Goal: Transaction & Acquisition: Purchase product/service

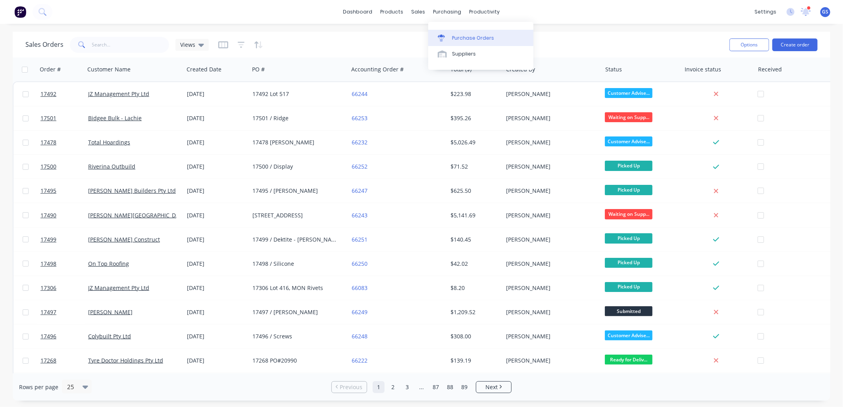
click at [460, 33] on link "Purchase Orders" at bounding box center [480, 38] width 105 height 16
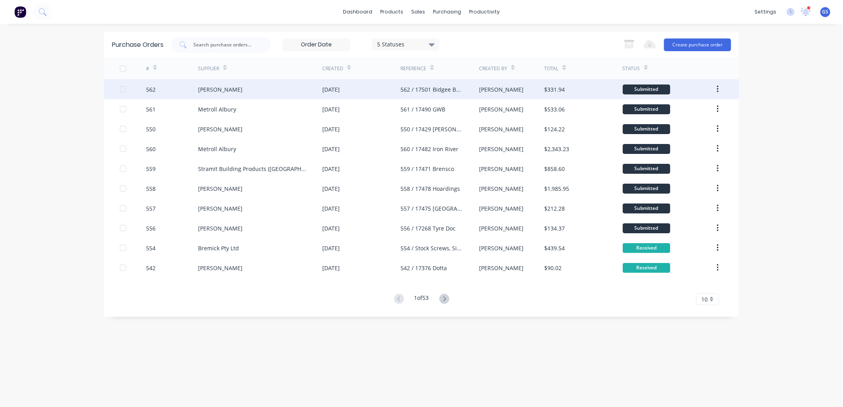
click at [239, 86] on div "[PERSON_NAME]" at bounding box center [260, 89] width 124 height 20
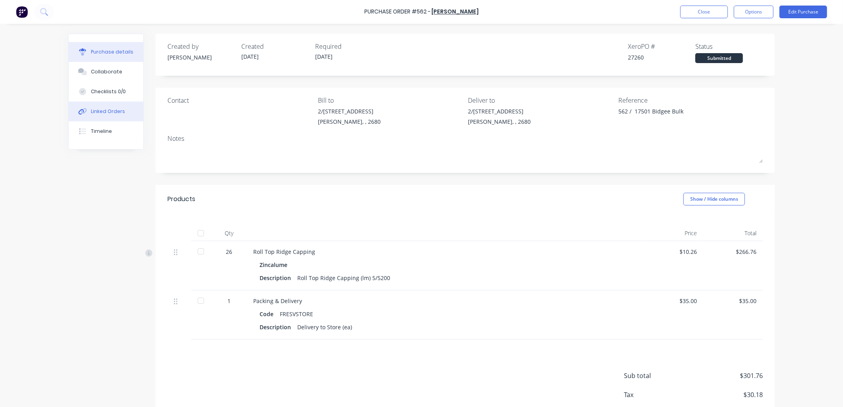
click at [96, 114] on div "Linked Orders" at bounding box center [108, 111] width 34 height 7
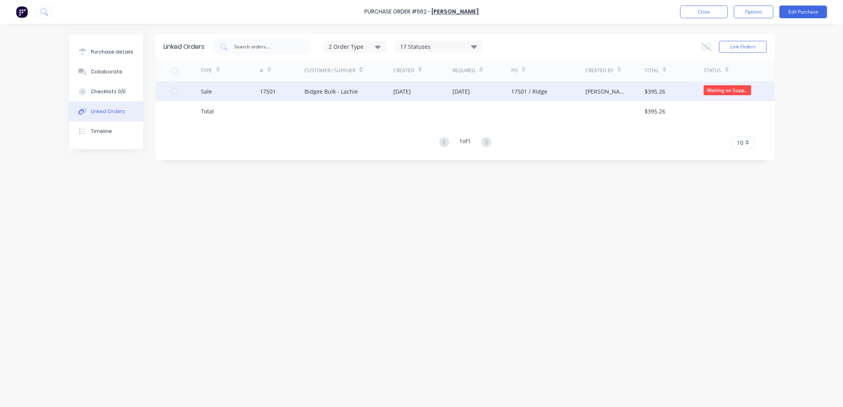
click at [411, 94] on div "[DATE]" at bounding box center [401, 91] width 17 height 8
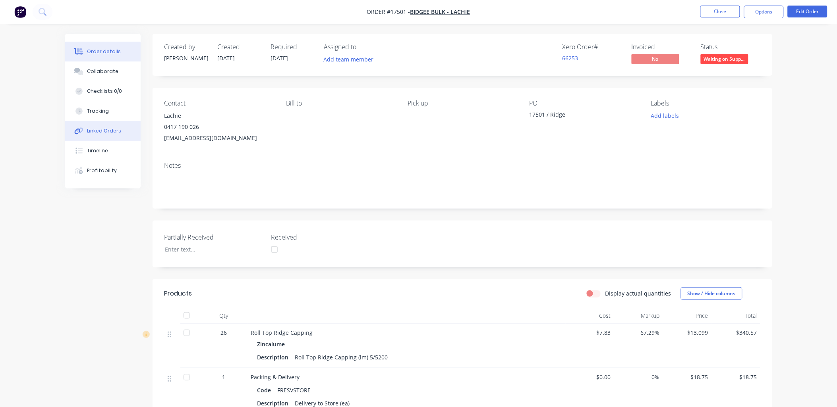
click at [102, 129] on div "Linked Orders" at bounding box center [104, 130] width 34 height 7
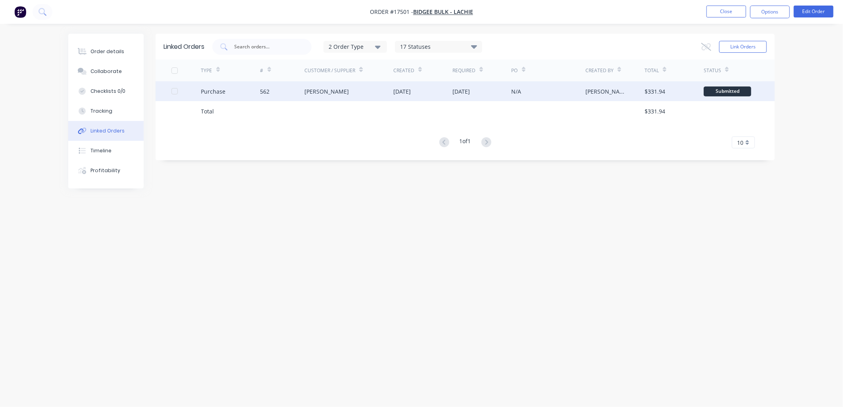
click at [341, 85] on div "Lysaght VIC" at bounding box center [349, 91] width 89 height 20
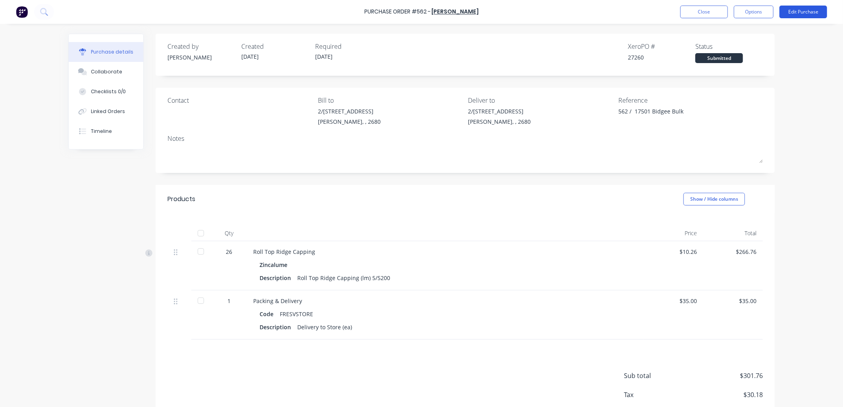
click at [801, 13] on button "Edit Purchase" at bounding box center [804, 12] width 48 height 13
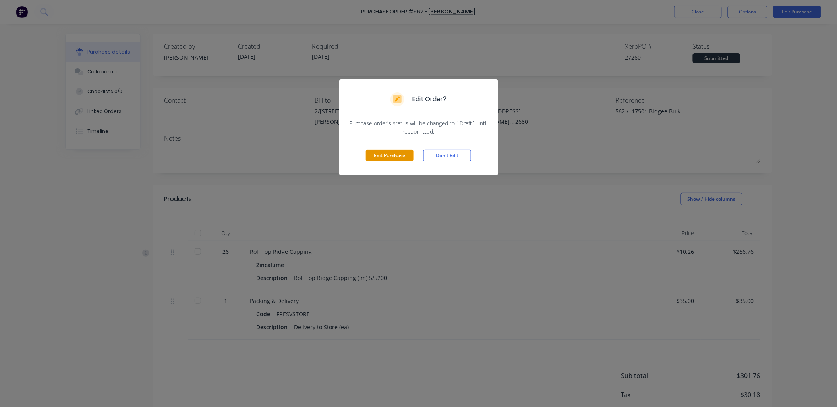
click at [402, 154] on button "Edit Purchase" at bounding box center [390, 156] width 48 height 12
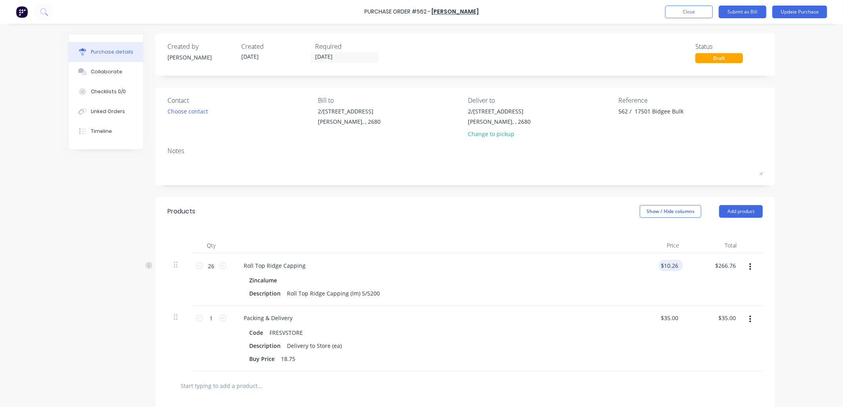
type textarea "x"
type input "10.2600"
click at [673, 264] on input "10.2600" at bounding box center [668, 266] width 25 height 12
type textarea "x"
click at [673, 264] on input "10.2600" at bounding box center [668, 266] width 25 height 12
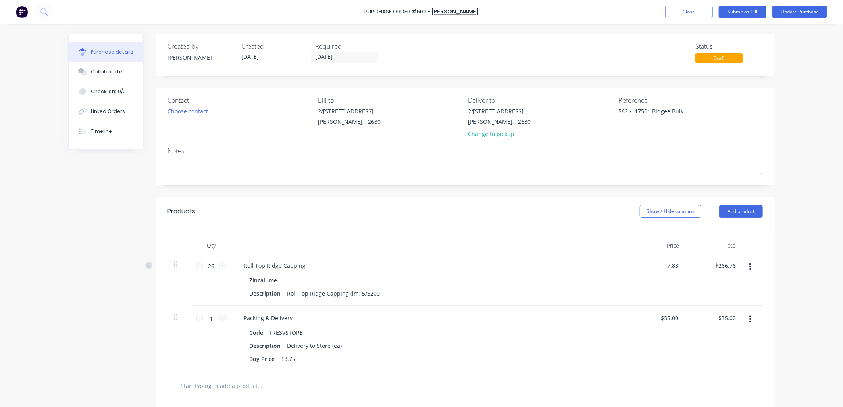
type input "7.83"
type textarea "x"
type input "$7.83"
type input "$203.58"
click at [777, 242] on div "Purchase details Collaborate Checklists 0/0 Linked Orders Timeline Created by G…" at bounding box center [421, 192] width 723 height 368
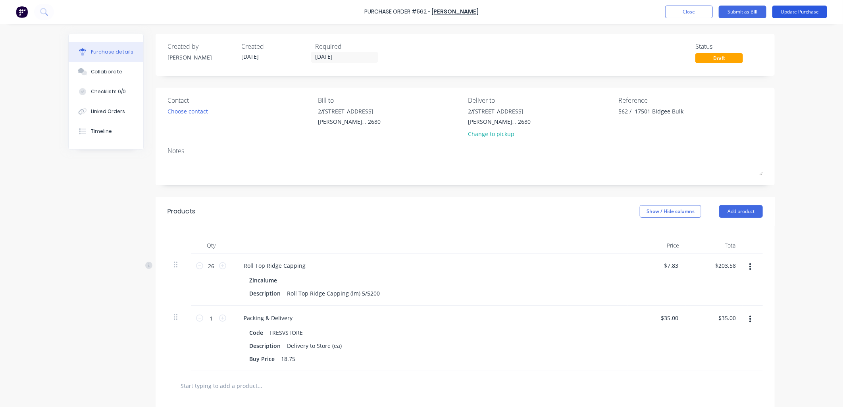
click at [800, 10] on button "Update Purchase" at bounding box center [800, 12] width 55 height 13
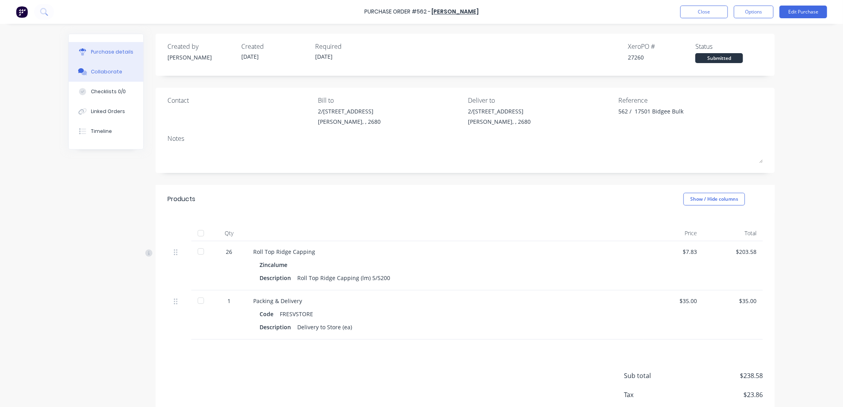
click at [114, 68] on div "Collaborate" at bounding box center [106, 71] width 31 height 7
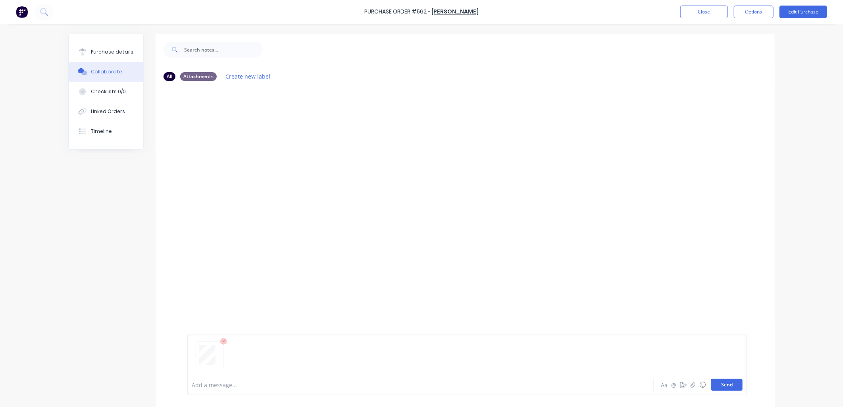
click at [723, 387] on button "Send" at bounding box center [727, 385] width 31 height 12
click at [106, 57] on button "Purchase details" at bounding box center [106, 52] width 75 height 20
type textarea "x"
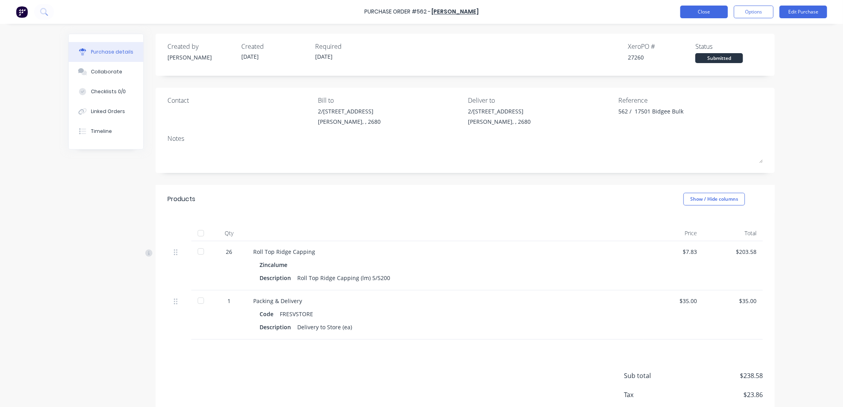
click at [702, 6] on button "Close" at bounding box center [705, 12] width 48 height 13
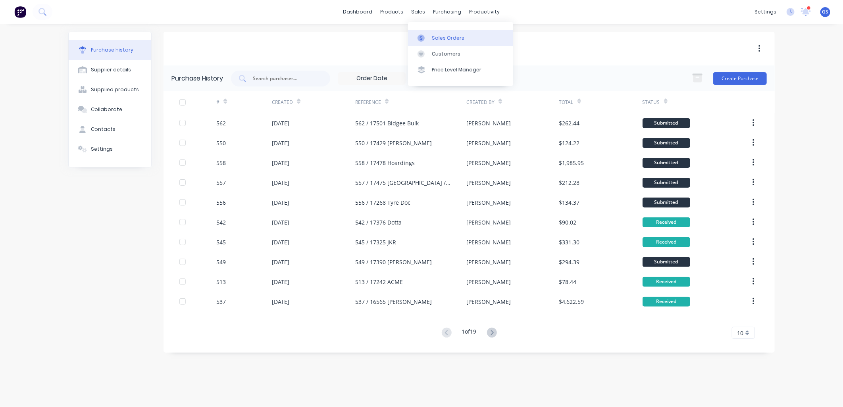
click at [442, 39] on div "Sales Orders" at bounding box center [448, 38] width 33 height 7
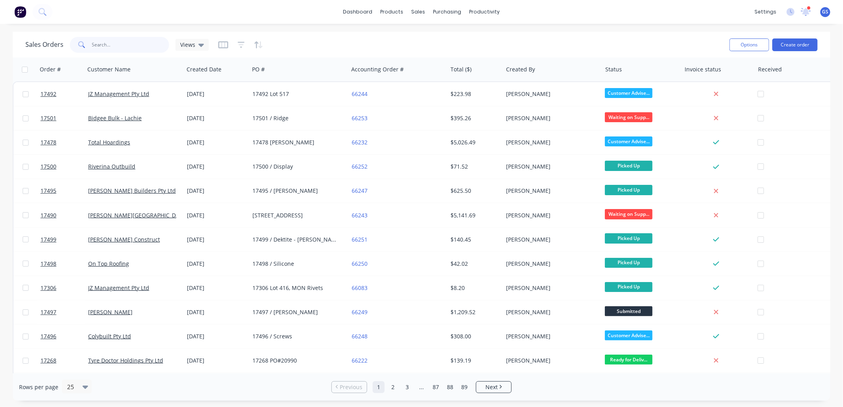
click at [141, 46] on input "text" at bounding box center [130, 45] width 77 height 16
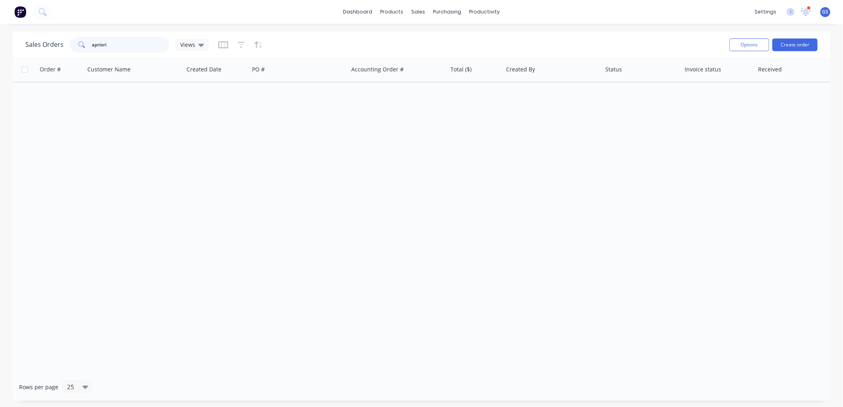
drag, startPoint x: 121, startPoint y: 43, endPoint x: 74, endPoint y: 52, distance: 48.4
click at [74, 52] on div "apriori" at bounding box center [119, 45] width 99 height 16
type input "apriori"
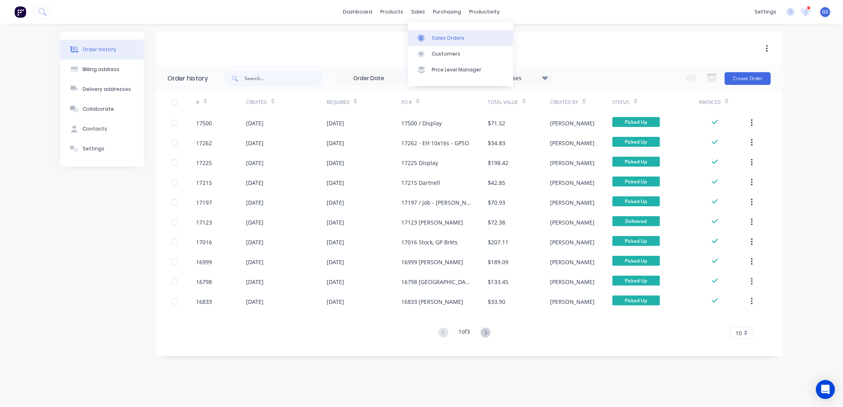
click at [438, 39] on div "Sales Orders" at bounding box center [448, 38] width 33 height 7
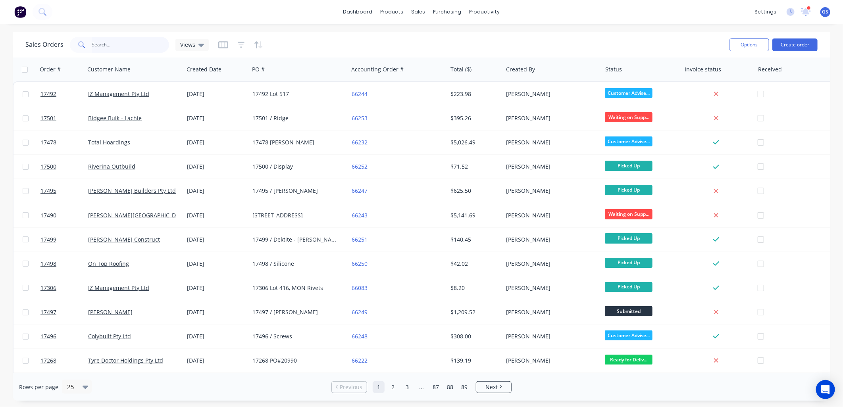
click at [127, 48] on input "text" at bounding box center [130, 45] width 77 height 16
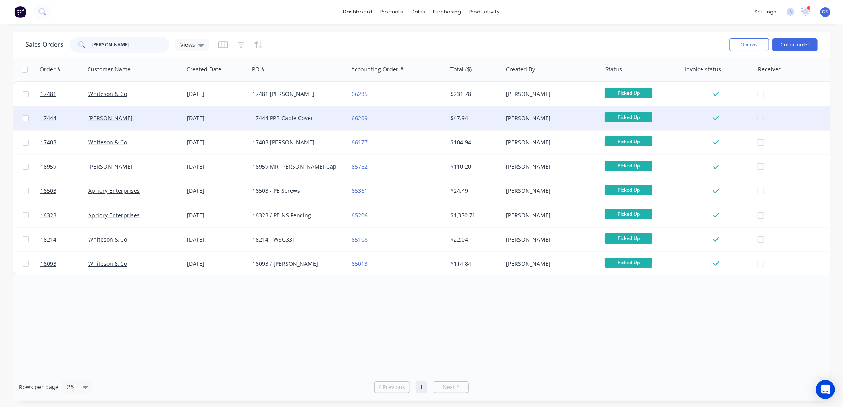
type input "cameron"
click at [255, 118] on div "17444 PPB Cable Cover" at bounding box center [297, 118] width 88 height 8
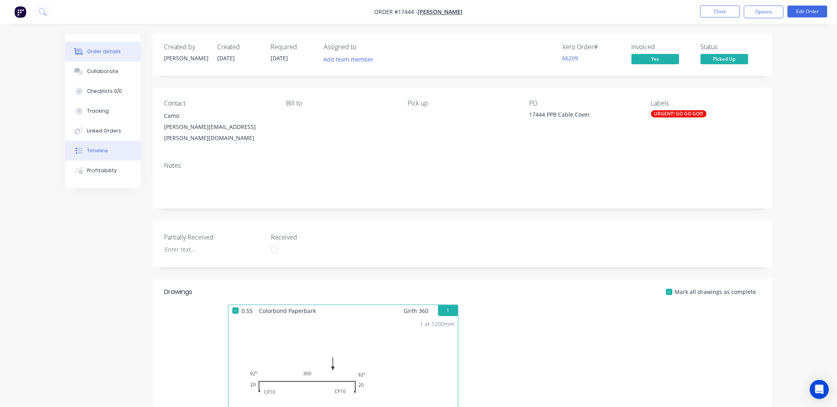
click at [110, 154] on button "Timeline" at bounding box center [102, 151] width 75 height 20
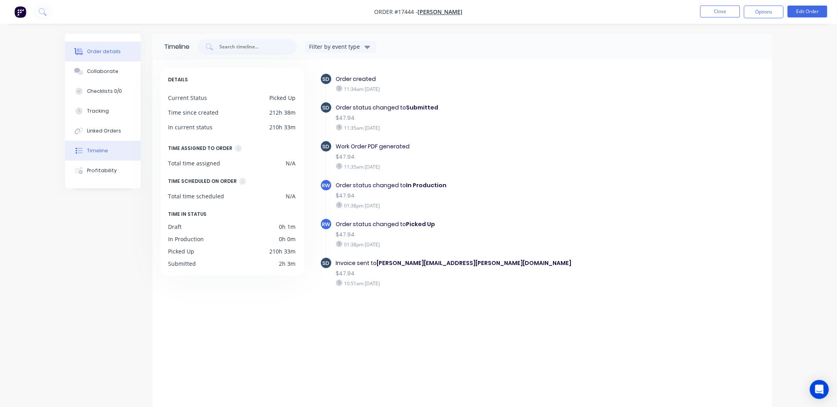
click at [97, 49] on div "Order details" at bounding box center [104, 51] width 34 height 7
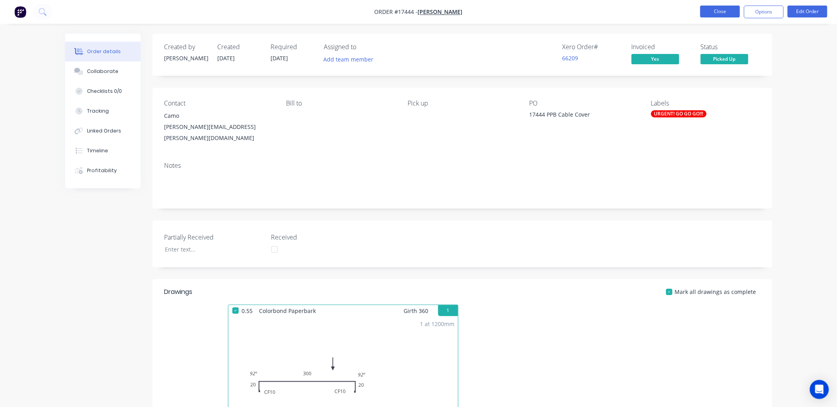
click at [719, 13] on button "Close" at bounding box center [720, 12] width 40 height 12
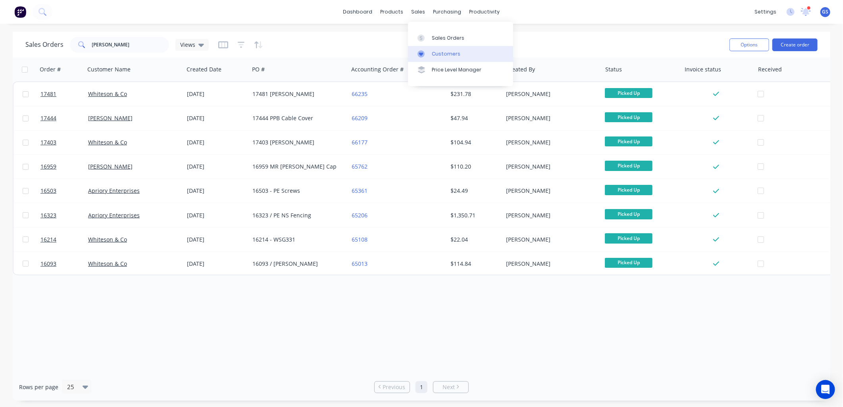
click at [437, 52] on div "Customers" at bounding box center [446, 53] width 29 height 7
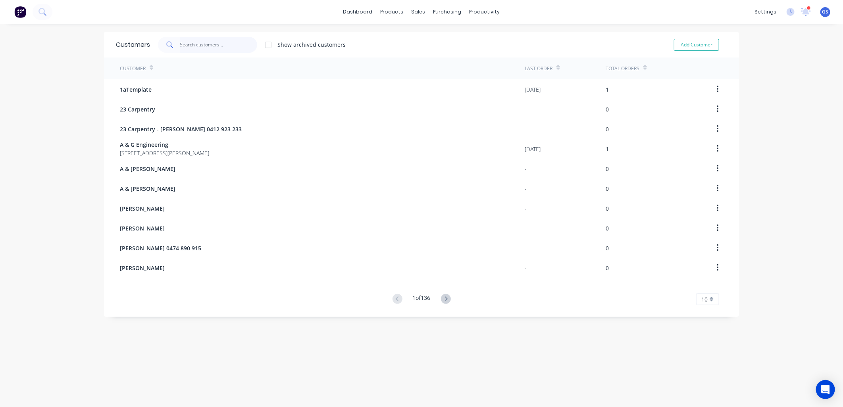
click at [189, 43] on input "text" at bounding box center [218, 45] width 77 height 16
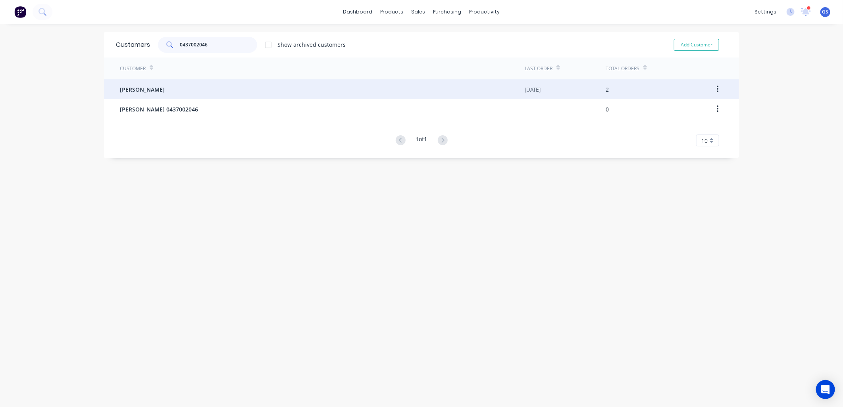
type input "0437002046"
click at [164, 86] on div "Cameron Mauger" at bounding box center [322, 89] width 405 height 20
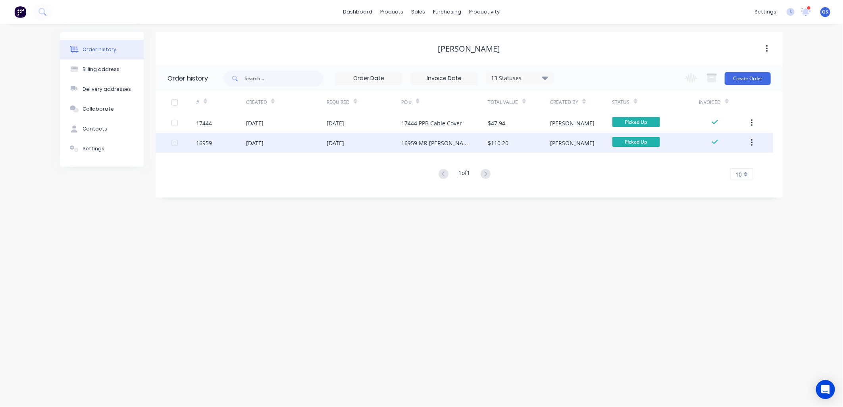
click at [416, 140] on div "16959 MR Chimney Cap" at bounding box center [436, 143] width 71 height 8
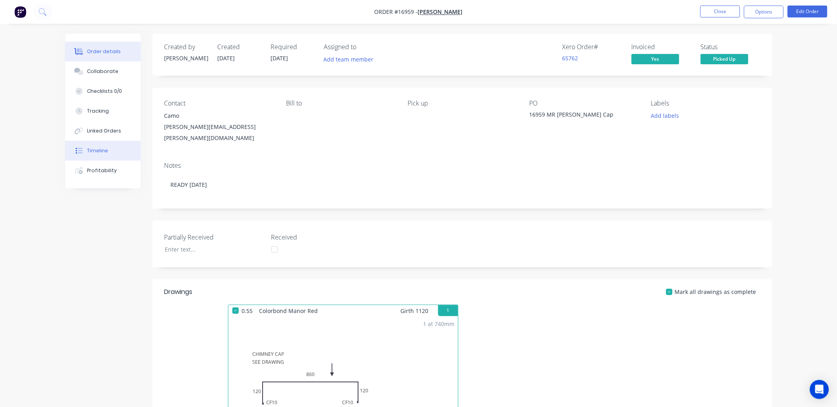
click at [103, 150] on div "Timeline" at bounding box center [97, 150] width 21 height 7
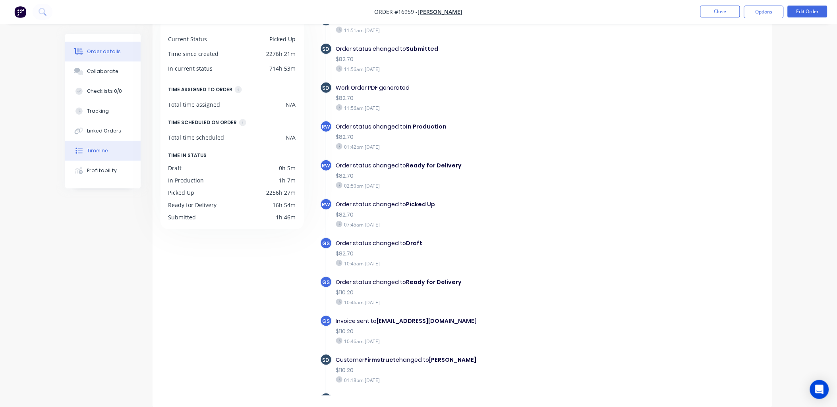
click at [106, 49] on div "Order details" at bounding box center [104, 51] width 34 height 7
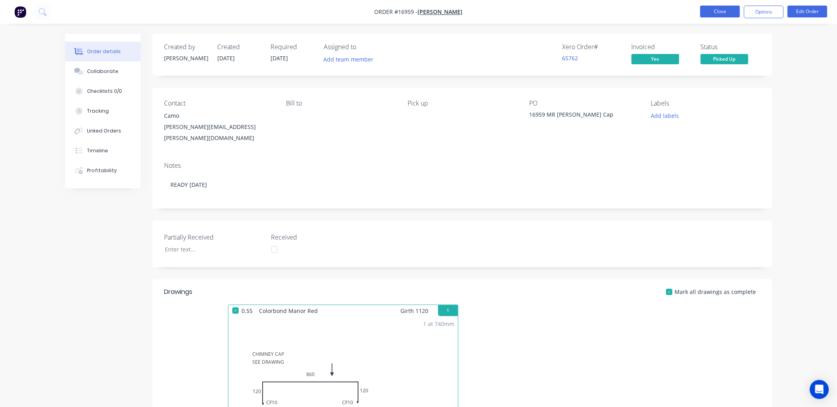
click at [715, 13] on button "Close" at bounding box center [720, 12] width 40 height 12
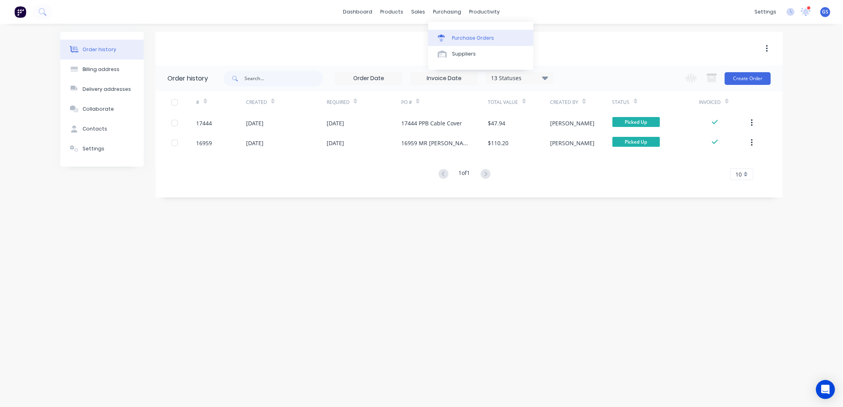
click at [467, 40] on div "Purchase Orders" at bounding box center [473, 38] width 42 height 7
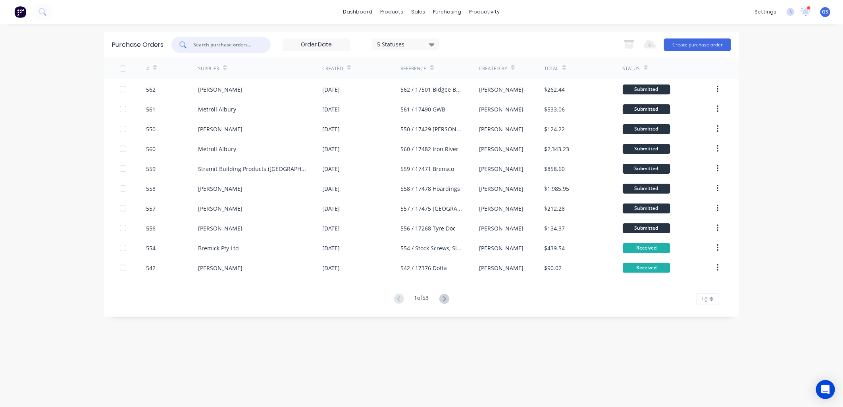
click at [229, 44] on input "text" at bounding box center [226, 45] width 66 height 8
type input "lysaght"
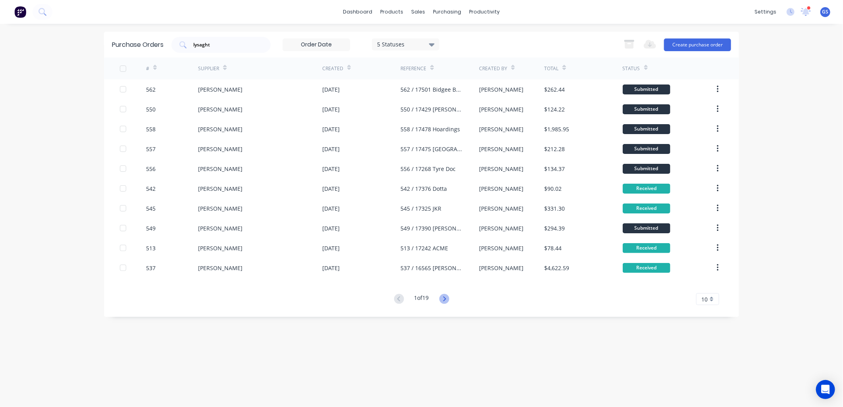
click at [444, 301] on icon at bounding box center [445, 299] width 10 height 10
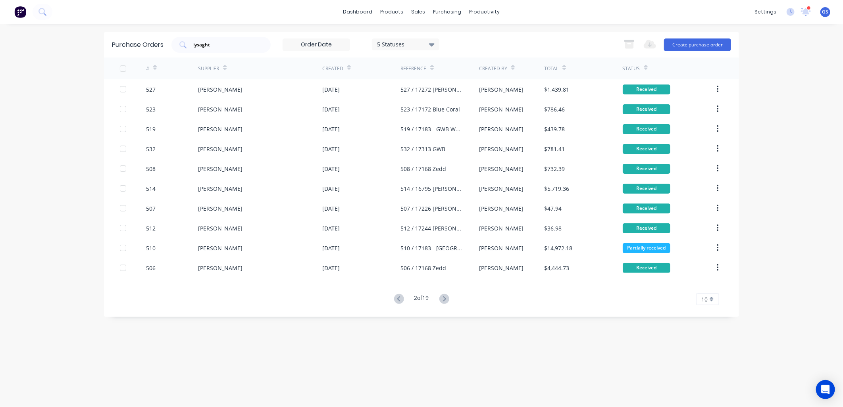
click at [443, 301] on icon at bounding box center [445, 299] width 10 height 10
click at [443, 300] on icon at bounding box center [445, 299] width 10 height 10
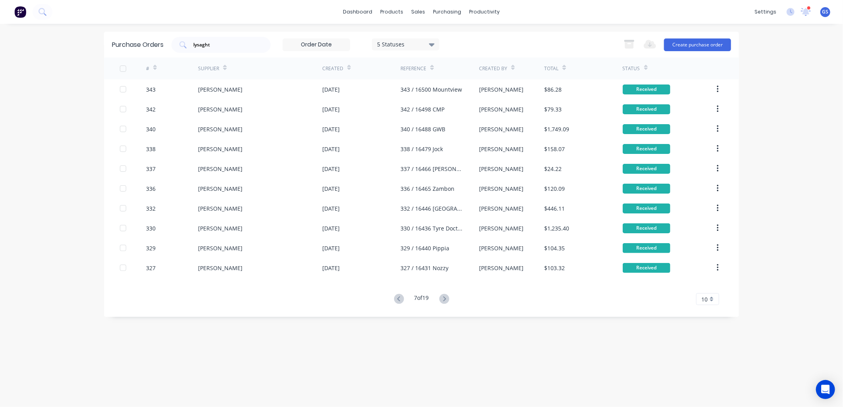
click at [443, 300] on icon at bounding box center [445, 299] width 10 height 10
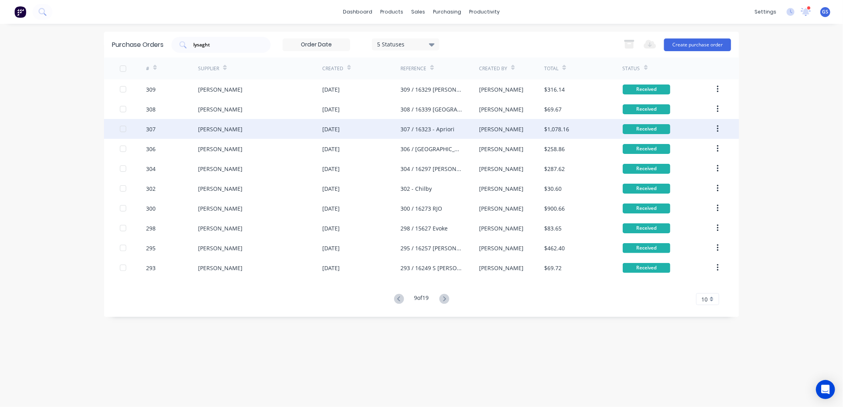
click at [442, 125] on div "307 / 16323 - Apriori" at bounding box center [428, 129] width 54 height 8
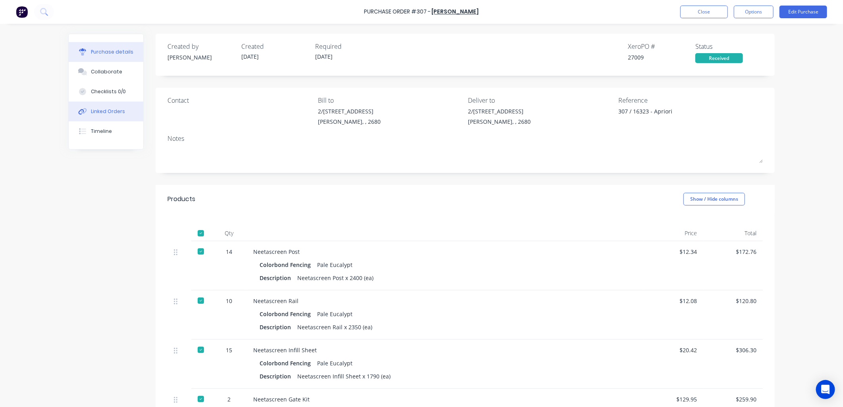
click at [116, 112] on div "Linked Orders" at bounding box center [108, 111] width 34 height 7
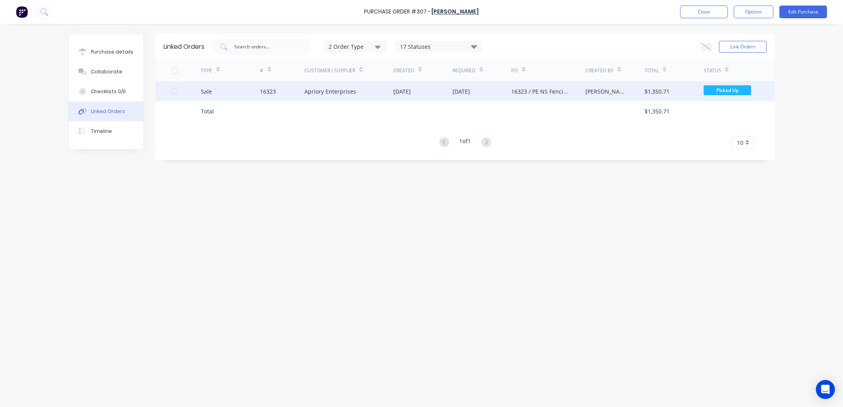
click at [335, 91] on div "Apriory Enterprises" at bounding box center [331, 91] width 52 height 8
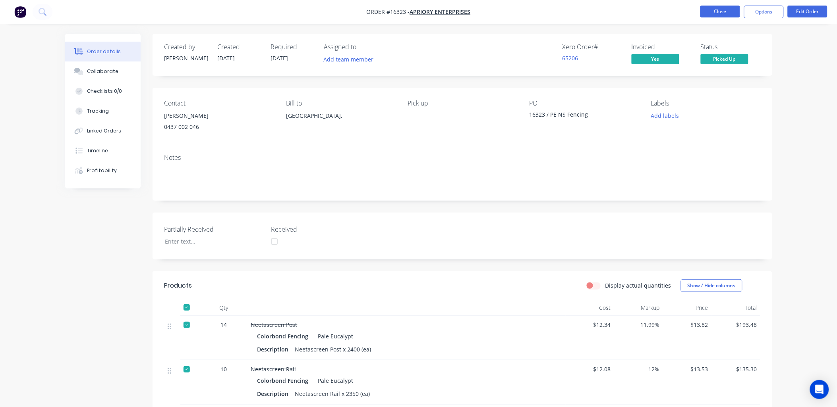
click at [724, 8] on button "Close" at bounding box center [720, 12] width 40 height 12
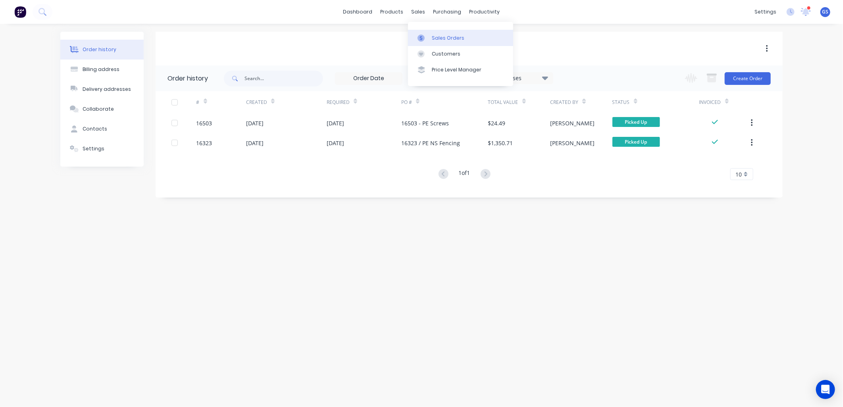
click at [436, 42] on link "Sales Orders" at bounding box center [460, 38] width 105 height 16
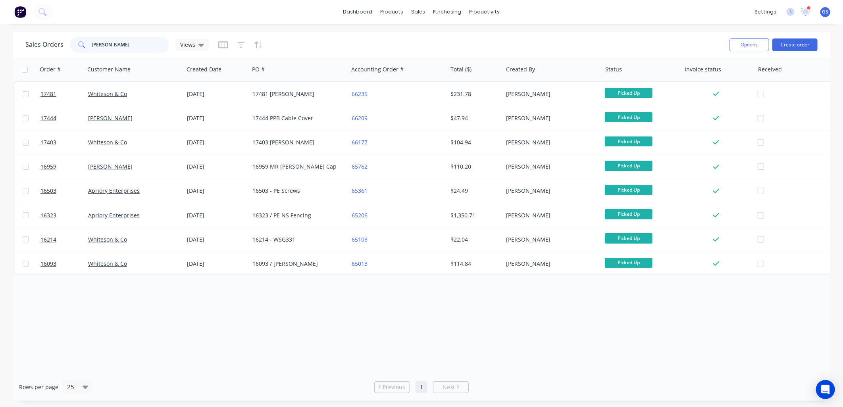
drag, startPoint x: 130, startPoint y: 44, endPoint x: 40, endPoint y: 49, distance: 89.9
click at [40, 49] on div "Sales Orders cameron Views" at bounding box center [116, 45] width 183 height 16
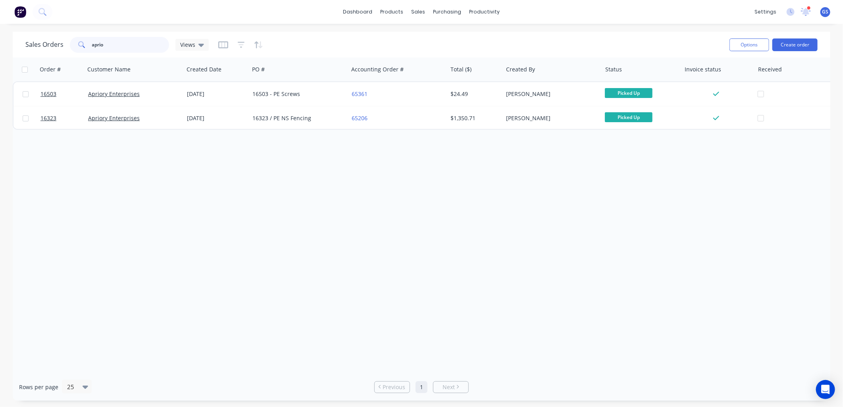
drag, startPoint x: 133, startPoint y: 45, endPoint x: 29, endPoint y: 56, distance: 105.0
click at [29, 56] on div "Sales Orders aprio Views Options Create order" at bounding box center [422, 45] width 818 height 26
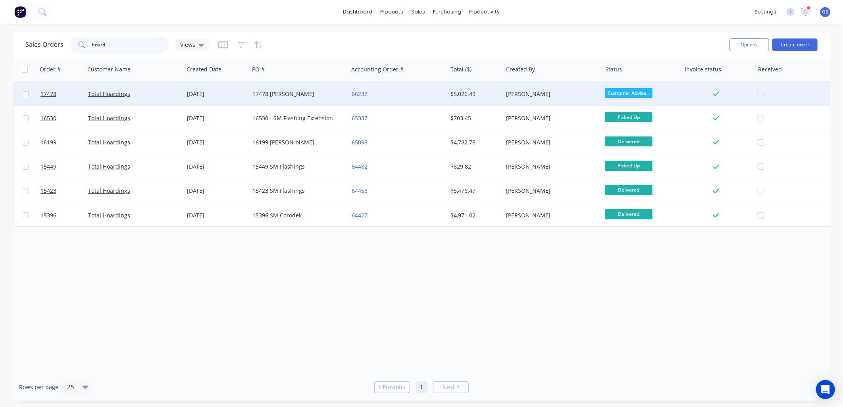
type input "hoard"
click at [287, 91] on div "17478 [PERSON_NAME]" at bounding box center [297, 94] width 88 height 8
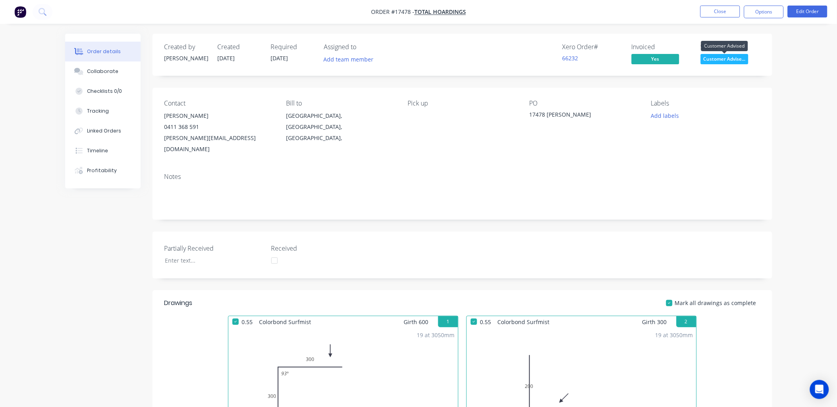
click at [724, 58] on span "Customer Advise..." at bounding box center [724, 59] width 48 height 10
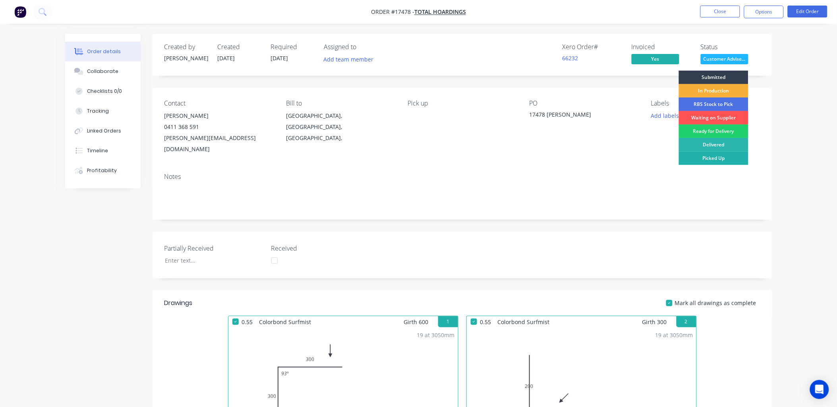
click at [717, 158] on div "Picked Up" at bounding box center [713, 158] width 69 height 13
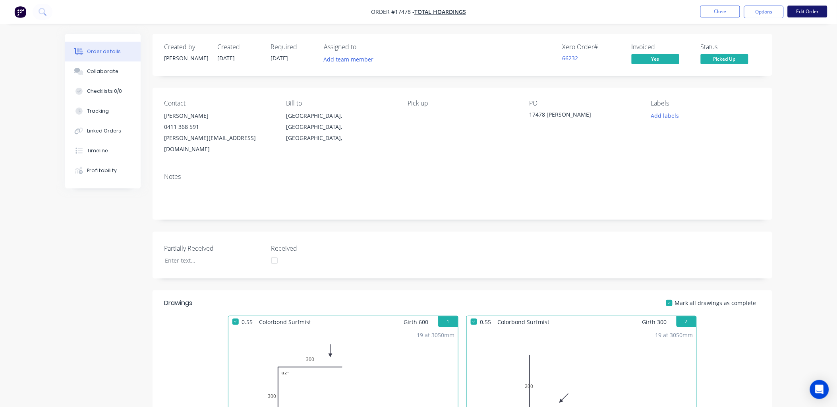
click at [799, 10] on button "Edit Order" at bounding box center [807, 12] width 40 height 12
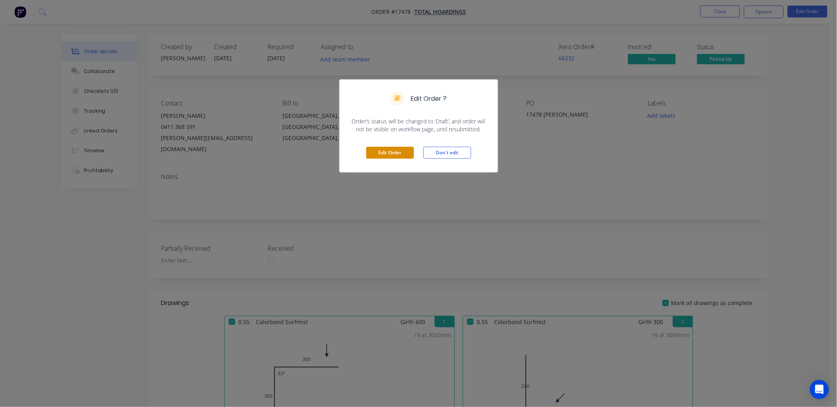
click at [399, 153] on button "Edit Order" at bounding box center [390, 153] width 48 height 12
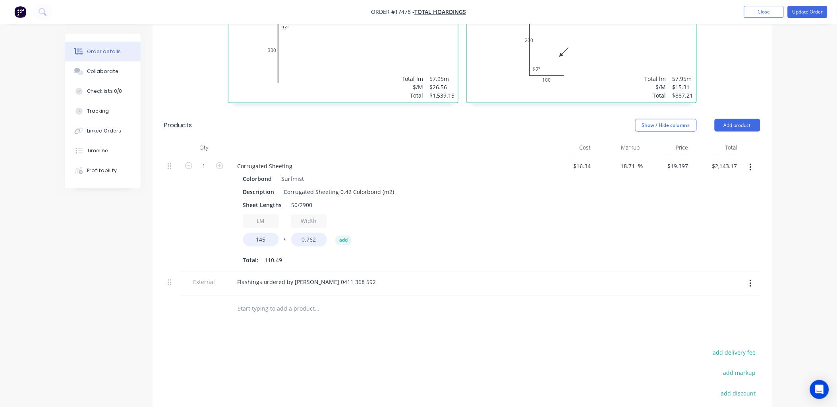
scroll to position [457, 0]
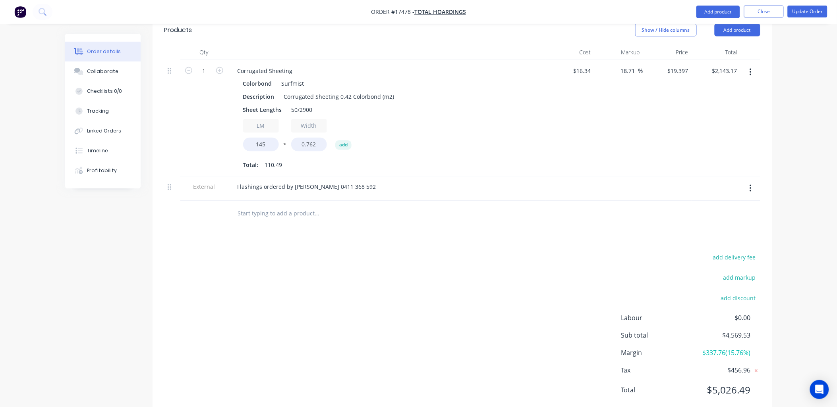
click at [283, 206] on input "text" at bounding box center [316, 214] width 159 height 16
click at [720, 9] on button "Add product" at bounding box center [718, 12] width 44 height 13
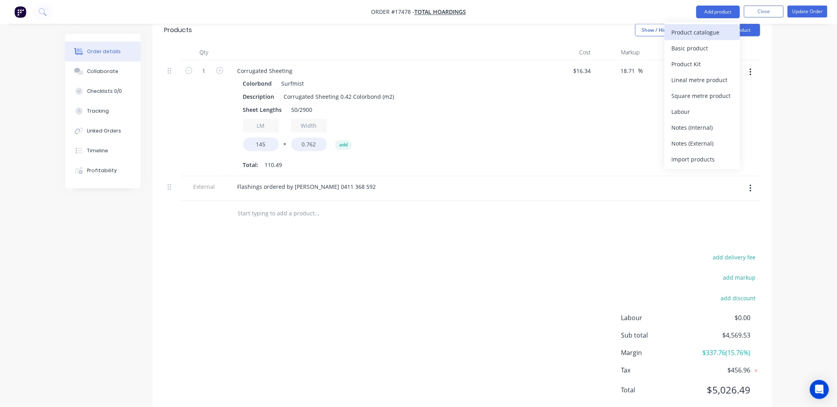
click at [701, 33] on div "Product catalogue" at bounding box center [701, 33] width 61 height 12
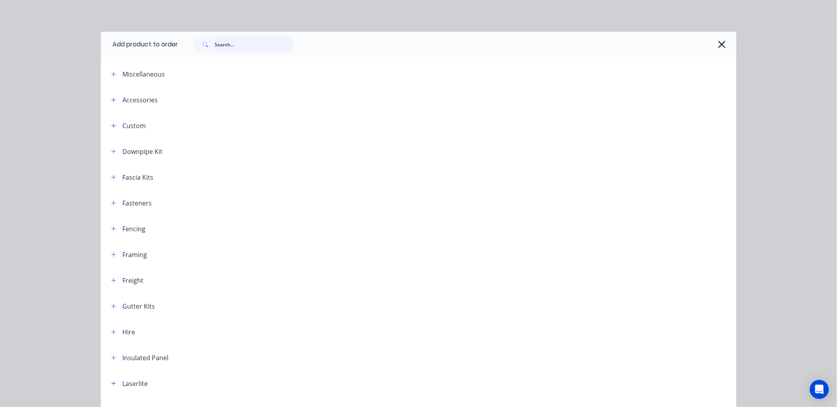
click at [240, 40] on input "text" at bounding box center [254, 45] width 79 height 16
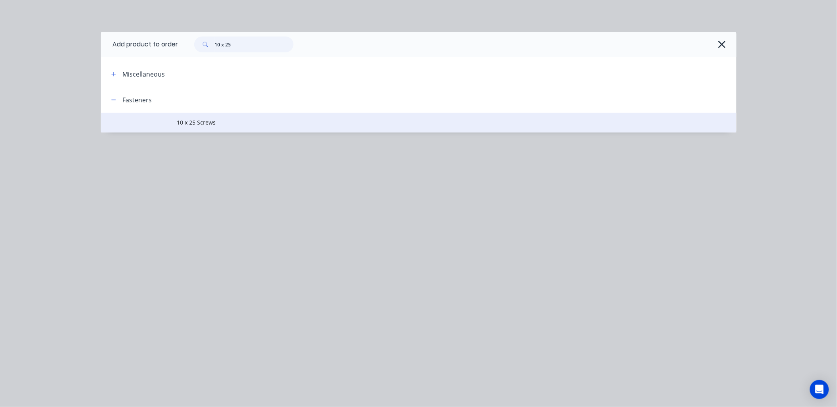
type input "10 x 25"
click at [196, 126] on span "10 x 25 Screws" at bounding box center [400, 122] width 447 height 8
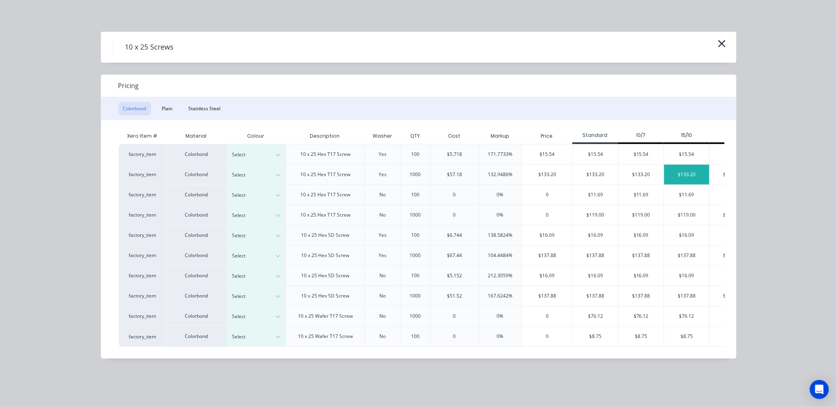
click at [666, 172] on div "$133.20" at bounding box center [686, 175] width 45 height 20
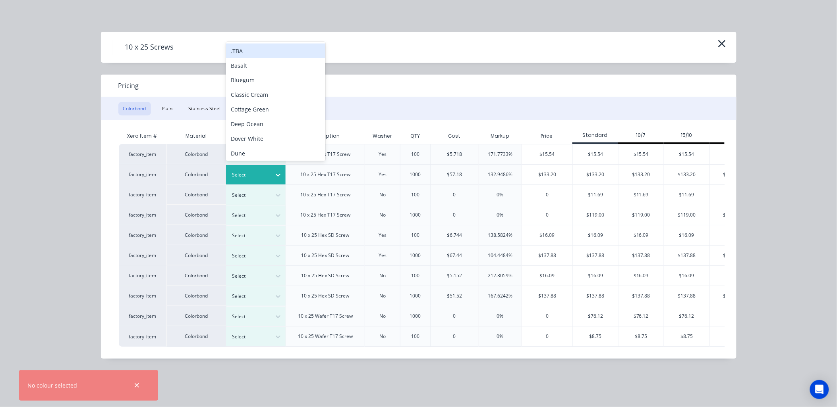
click at [277, 175] on icon at bounding box center [278, 175] width 8 height 8
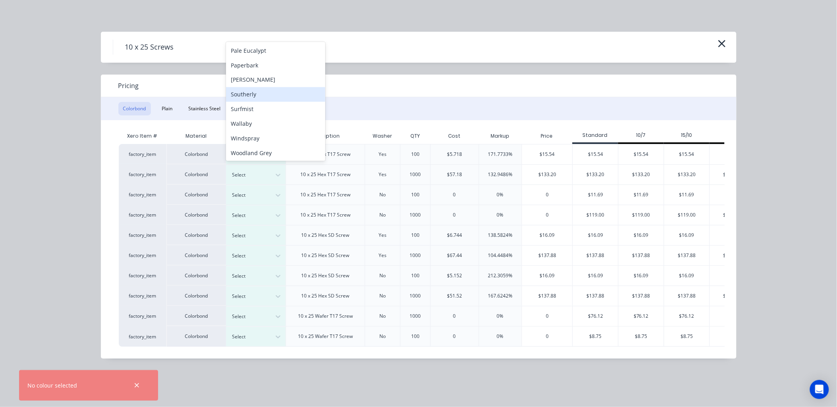
scroll to position [221, 0]
click at [263, 110] on div "Surfmist" at bounding box center [275, 109] width 99 height 15
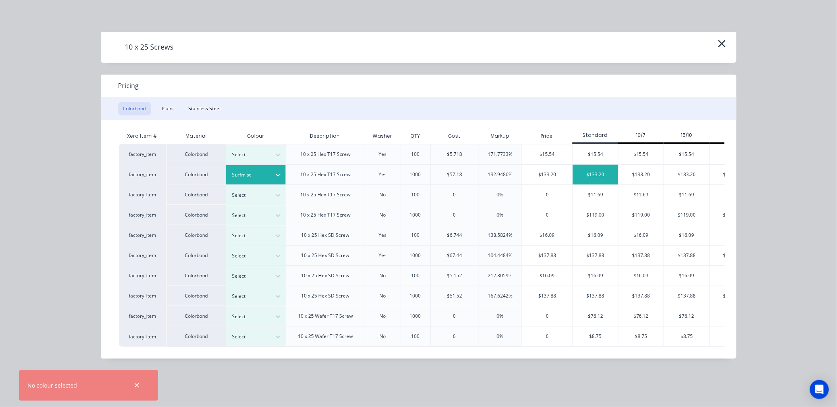
click at [604, 178] on div "$133.20" at bounding box center [595, 175] width 45 height 20
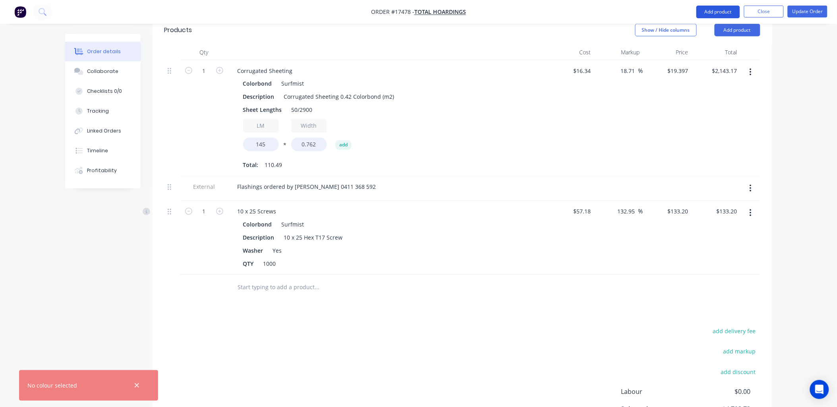
click at [712, 14] on button "Add product" at bounding box center [718, 12] width 44 height 13
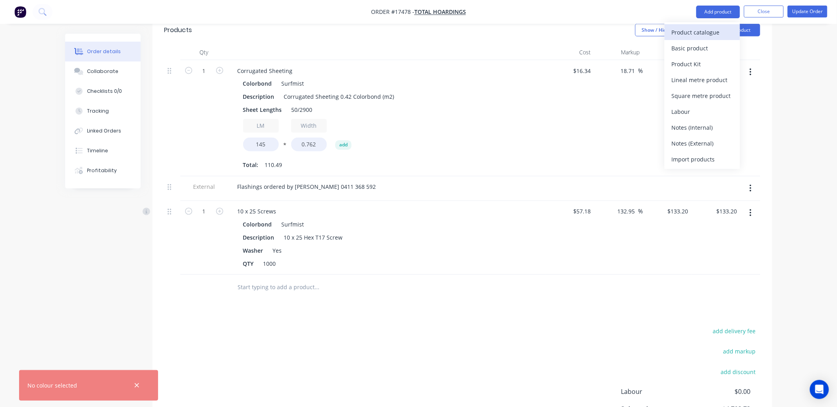
click at [702, 33] on div "Product catalogue" at bounding box center [701, 33] width 61 height 12
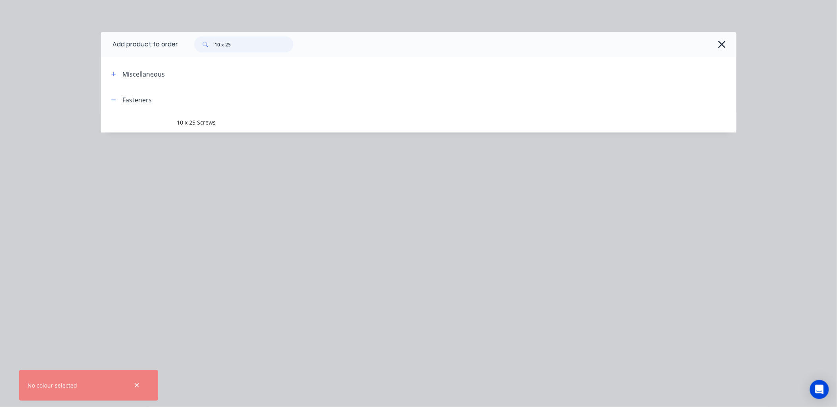
drag, startPoint x: 243, startPoint y: 44, endPoint x: 191, endPoint y: 46, distance: 52.1
click at [191, 46] on div "10 x 25" at bounding box center [239, 45] width 107 height 16
type input "12 x 50"
click at [210, 121] on span "12 x 50 Screws" at bounding box center [400, 122] width 447 height 8
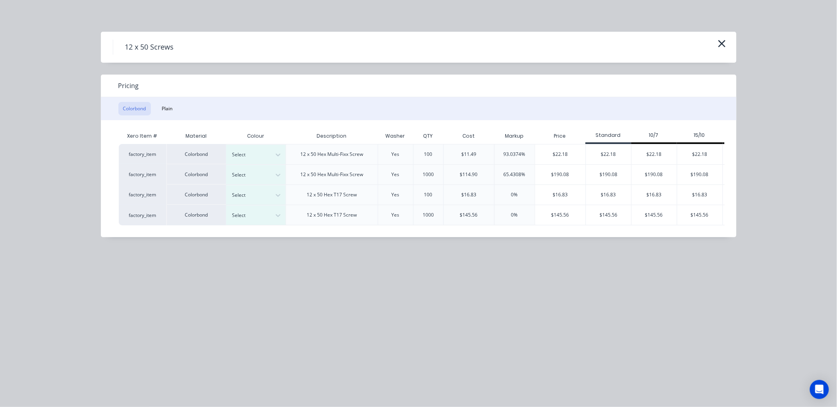
scroll to position [501, 0]
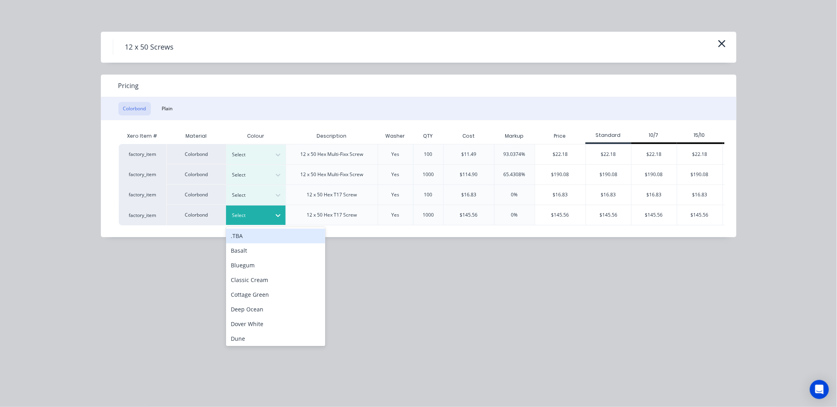
click at [276, 215] on icon at bounding box center [278, 216] width 8 height 8
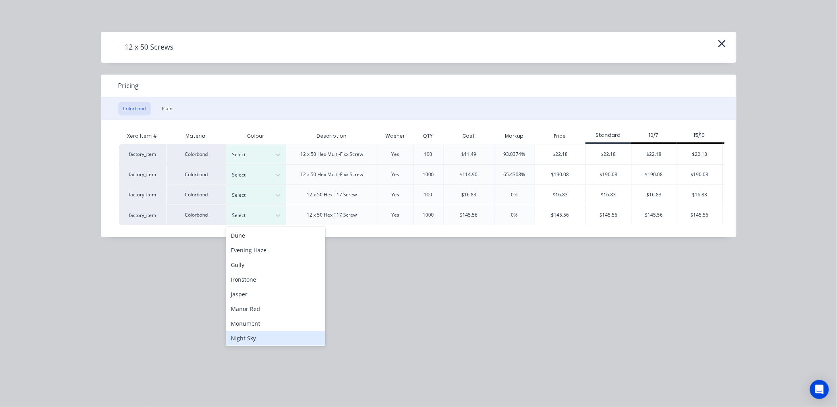
scroll to position [176, 0]
click at [257, 340] on div "Surfmist" at bounding box center [275, 339] width 99 height 15
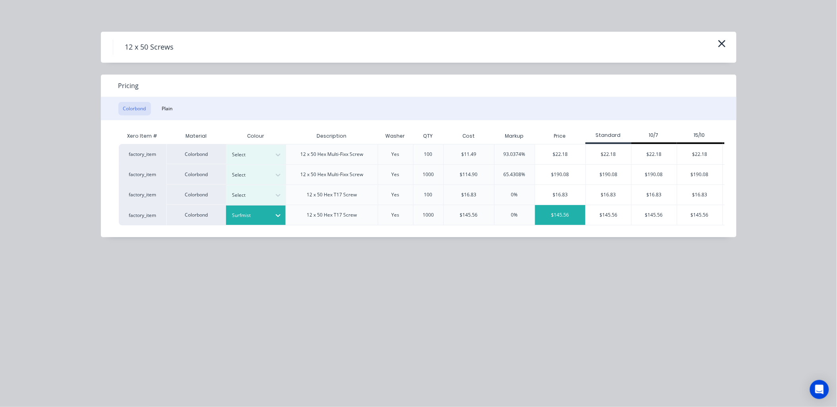
click at [556, 211] on div "$145.56" at bounding box center [560, 215] width 50 height 20
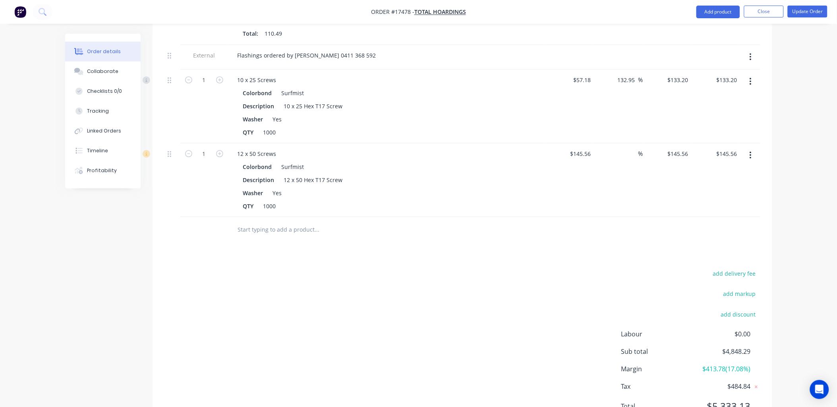
scroll to position [561, 0]
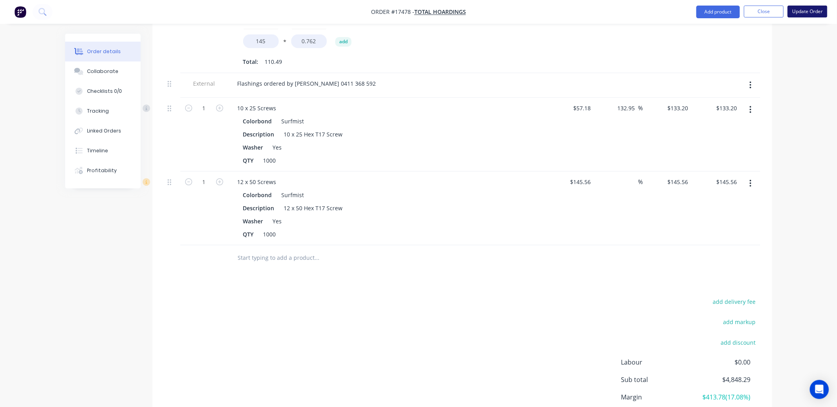
click at [807, 13] on button "Update Order" at bounding box center [807, 12] width 40 height 12
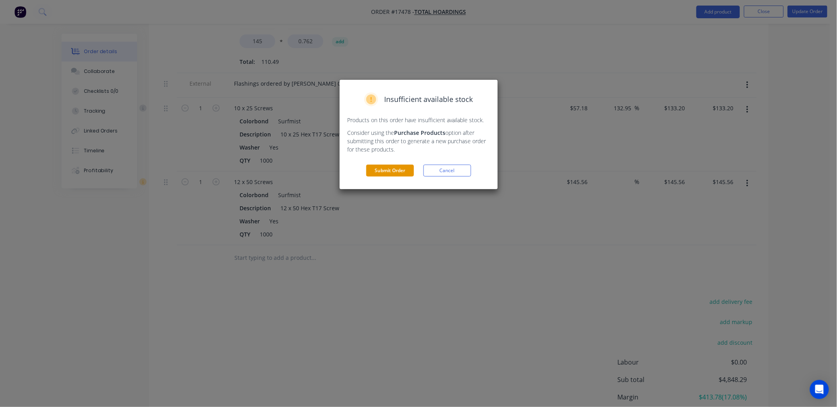
click at [401, 168] on button "Submit Order" at bounding box center [390, 171] width 48 height 12
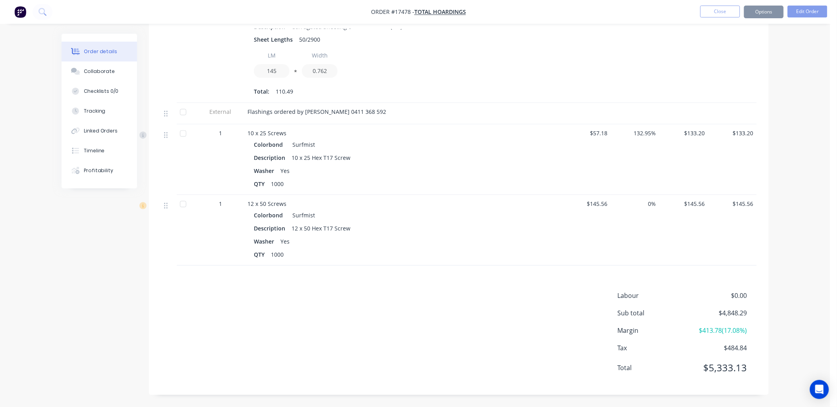
scroll to position [498, 0]
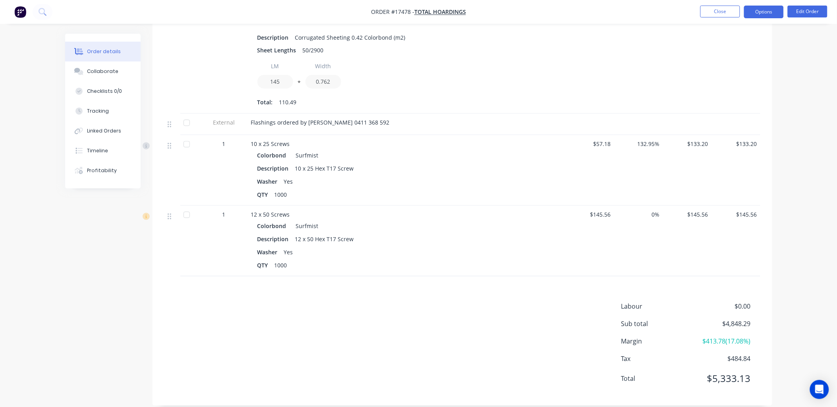
click at [764, 11] on button "Options" at bounding box center [764, 12] width 40 height 13
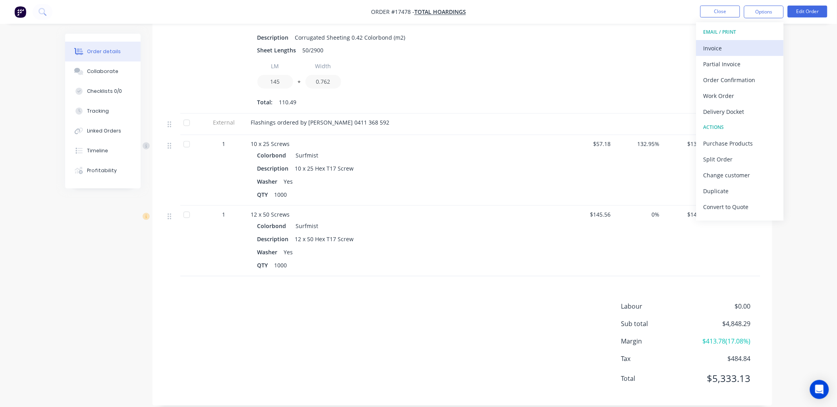
click at [708, 51] on div "Invoice" at bounding box center [739, 48] width 73 height 12
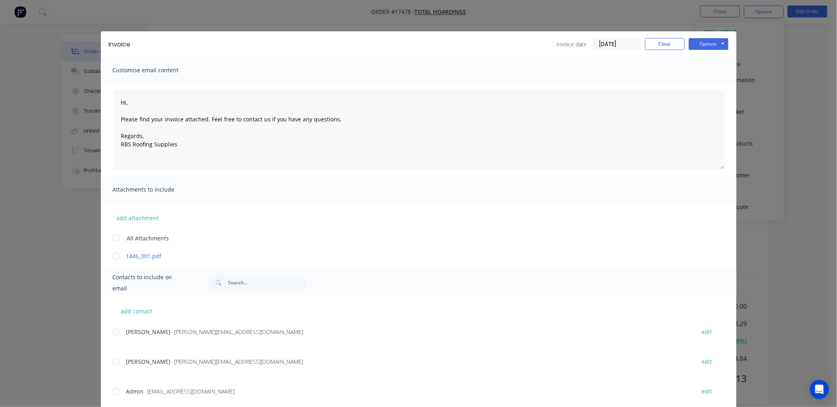
scroll to position [0, 0]
click at [719, 39] on button "Options" at bounding box center [708, 45] width 40 height 12
click at [707, 65] on button "Print" at bounding box center [713, 71] width 51 height 13
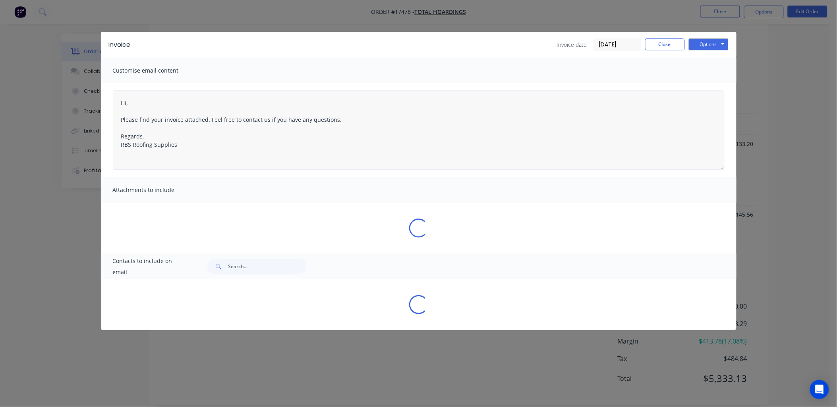
type textarea "Hi, Please find your invoice attached. Feel free to contact us if you have any …"
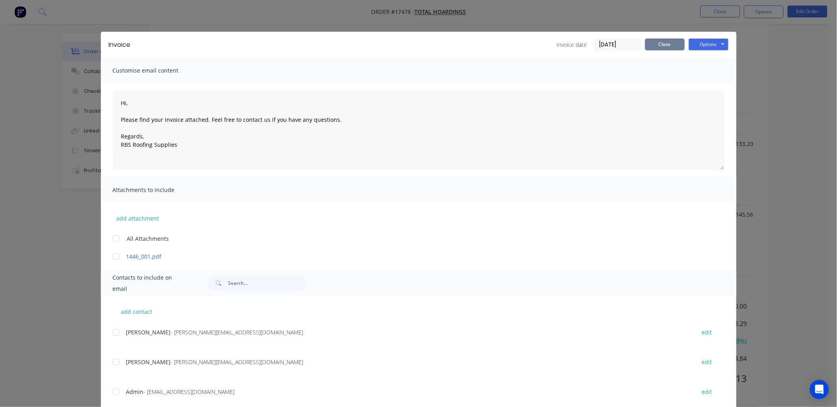
click at [661, 47] on button "Close" at bounding box center [665, 45] width 40 height 12
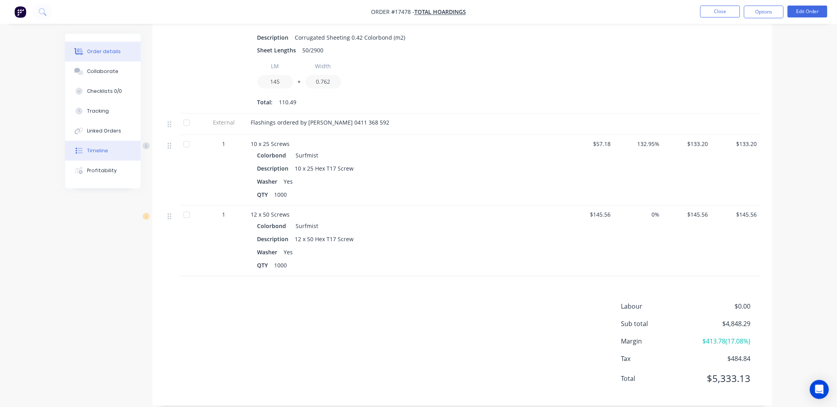
click at [105, 148] on div "Timeline" at bounding box center [97, 150] width 21 height 7
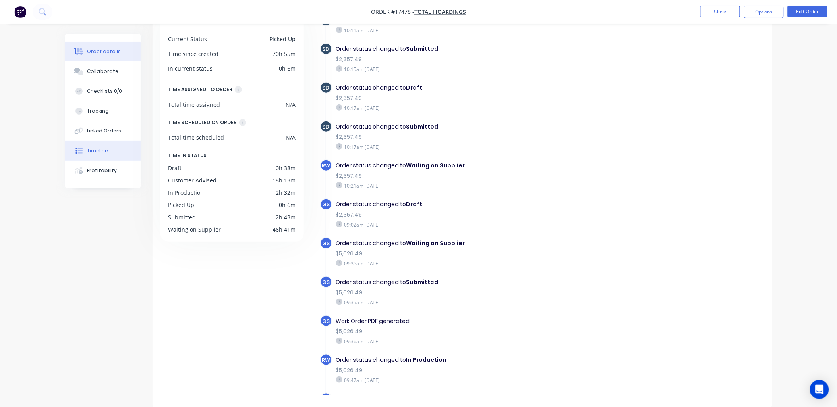
click at [104, 48] on div "Order details" at bounding box center [104, 51] width 34 height 7
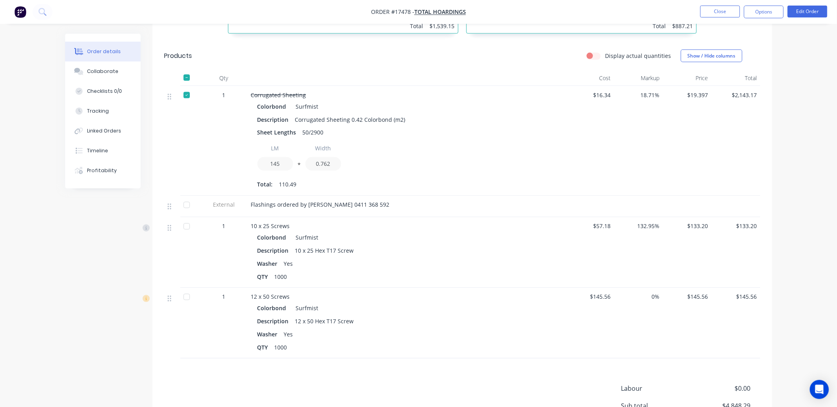
scroll to position [498, 0]
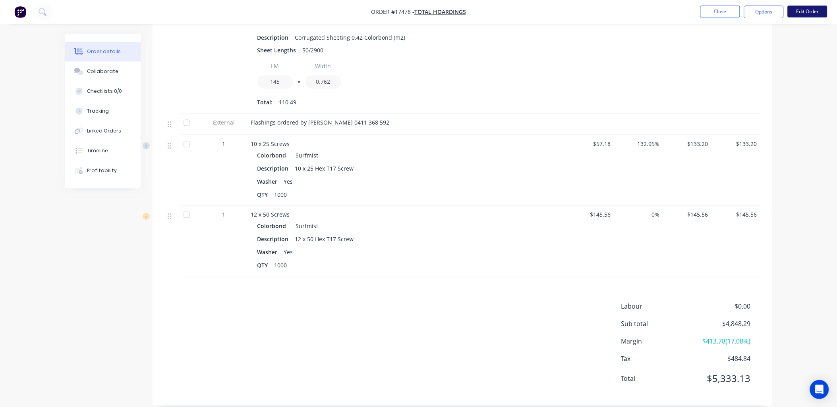
click at [808, 10] on button "Edit Order" at bounding box center [807, 12] width 40 height 12
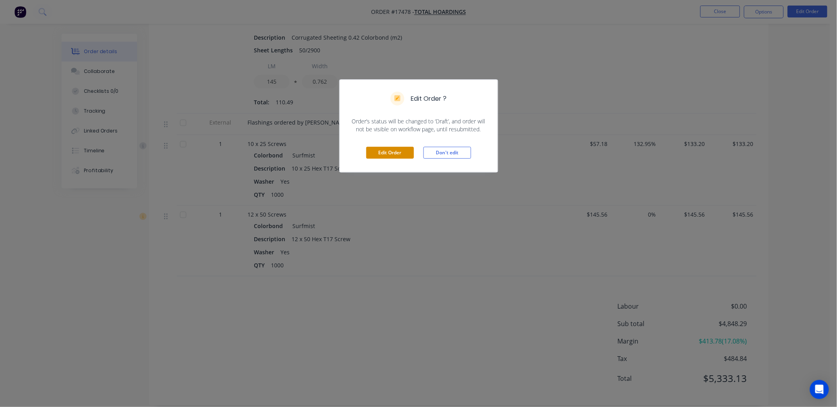
click at [396, 149] on button "Edit Order" at bounding box center [390, 153] width 48 height 12
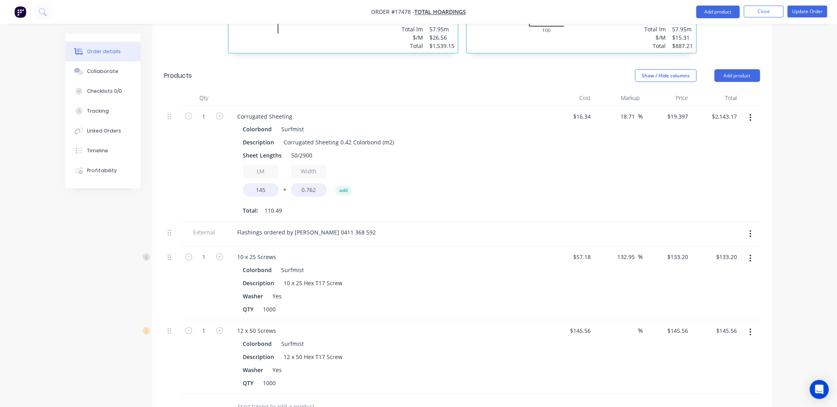
scroll to position [605, 0]
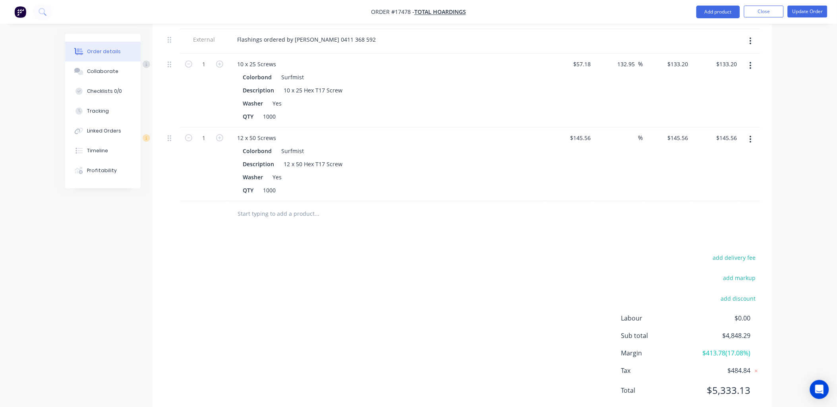
click at [752, 58] on button "button" at bounding box center [750, 65] width 19 height 14
click at [700, 128] on div "Delete" at bounding box center [722, 134] width 61 height 12
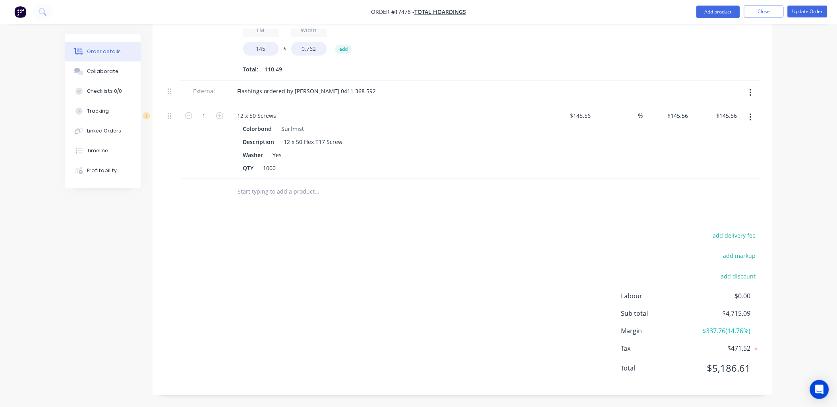
scroll to position [531, 0]
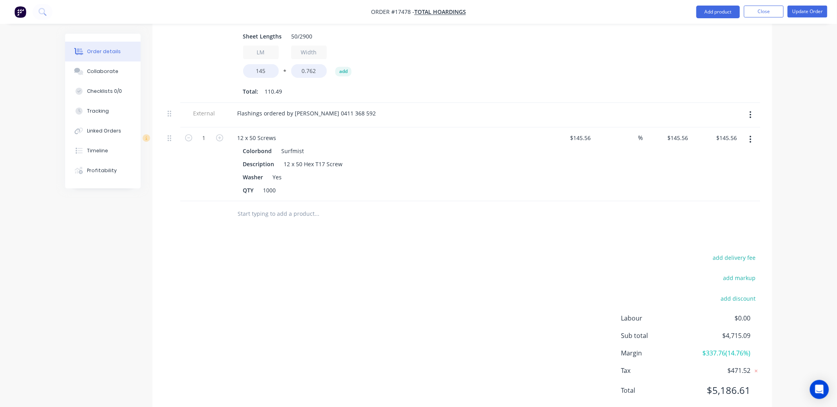
click at [750, 135] on icon "button" at bounding box center [750, 139] width 2 height 9
click at [711, 202] on div "Delete" at bounding box center [722, 208] width 61 height 12
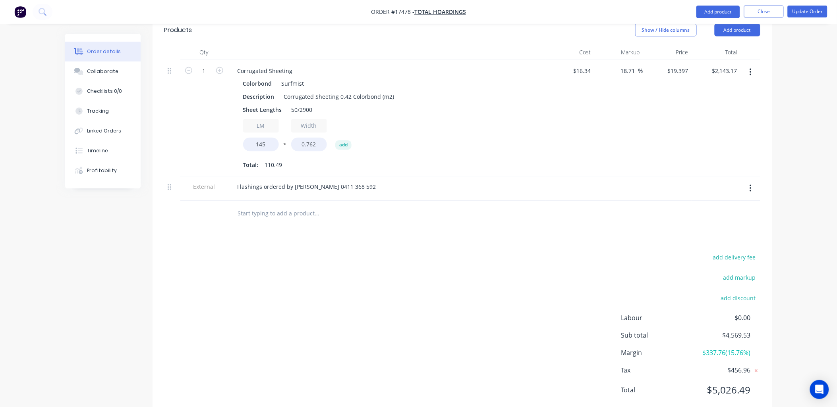
click at [455, 253] on div "add delivery fee add markup add discount Labour $0.00 Sub total $4,569.53 Margi…" at bounding box center [462, 329] width 596 height 153
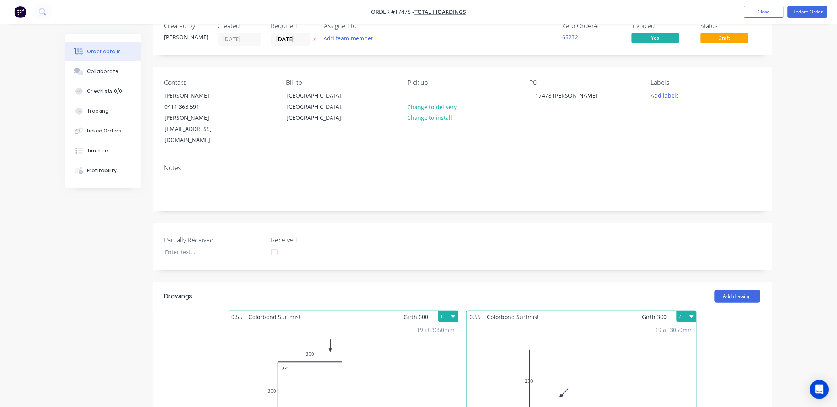
scroll to position [0, 0]
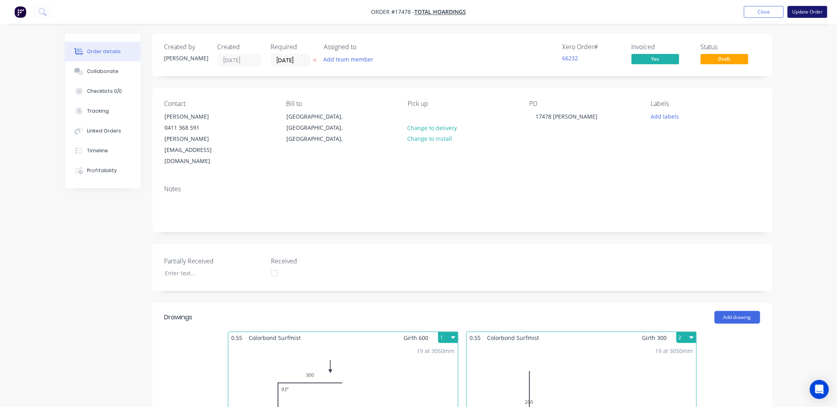
click at [810, 11] on button "Update Order" at bounding box center [807, 12] width 40 height 12
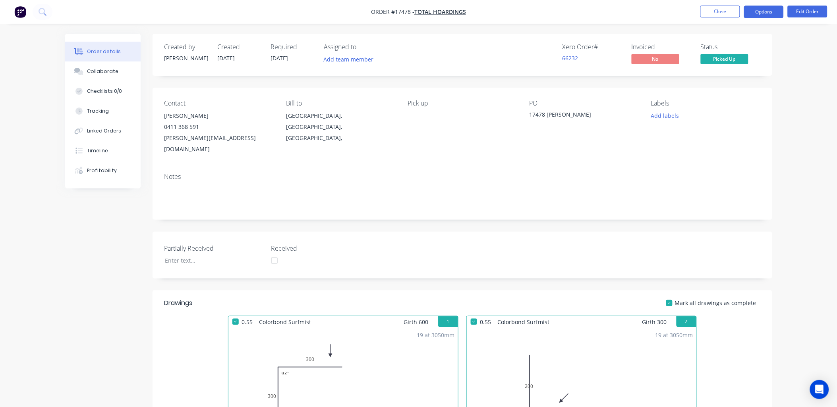
click at [773, 13] on button "Options" at bounding box center [764, 12] width 40 height 13
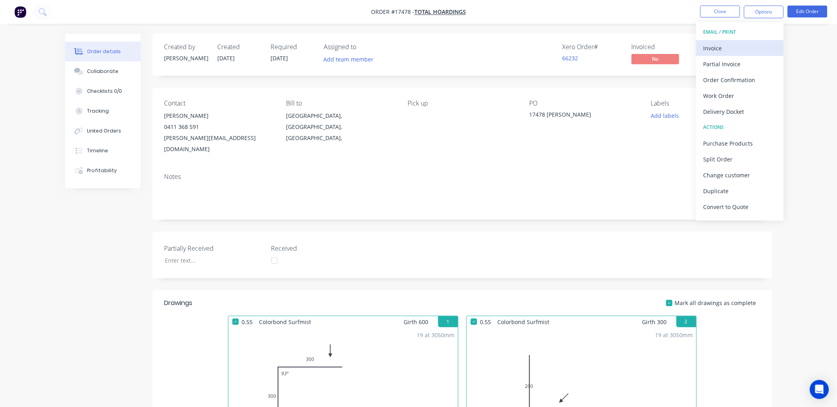
click at [714, 47] on div "Invoice" at bounding box center [739, 48] width 73 height 12
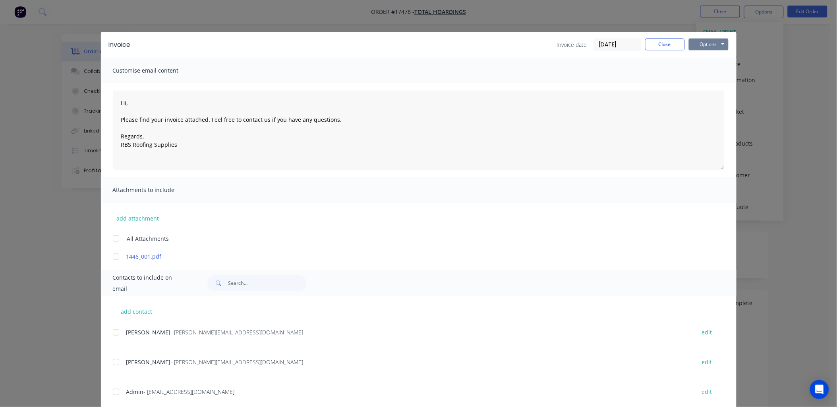
click at [717, 44] on button "Options" at bounding box center [708, 45] width 40 height 12
click at [706, 68] on button "Print" at bounding box center [713, 71] width 51 height 13
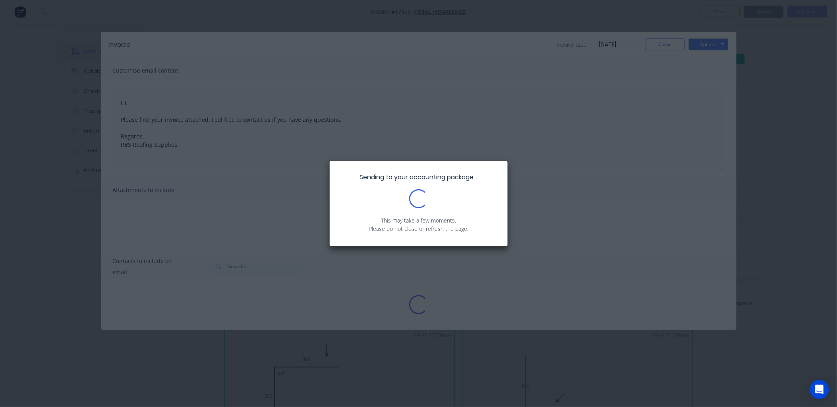
type textarea "Hi, Please find your invoice attached. Feel free to contact us if you have any …"
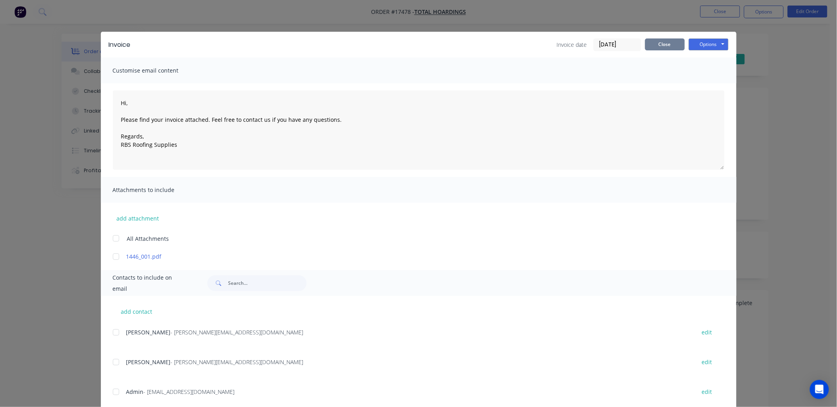
click at [662, 47] on button "Close" at bounding box center [665, 45] width 40 height 12
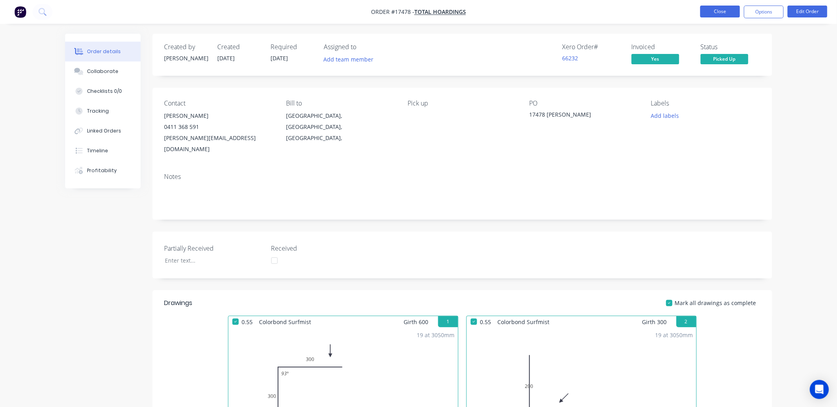
click at [728, 6] on button "Close" at bounding box center [720, 12] width 40 height 12
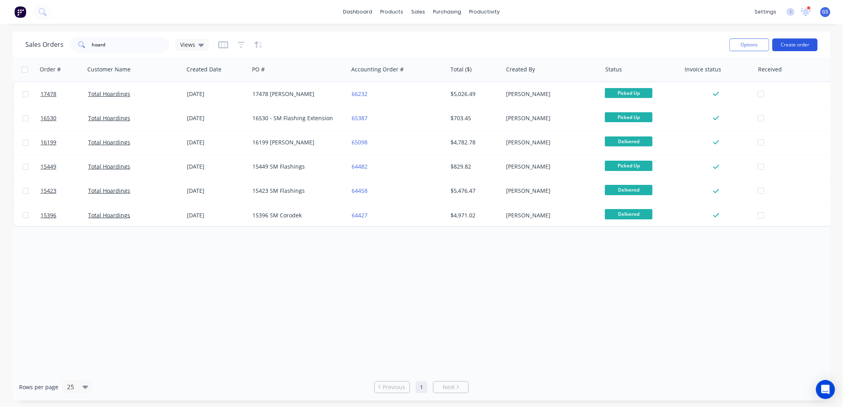
click at [805, 44] on button "Create order" at bounding box center [795, 45] width 45 height 13
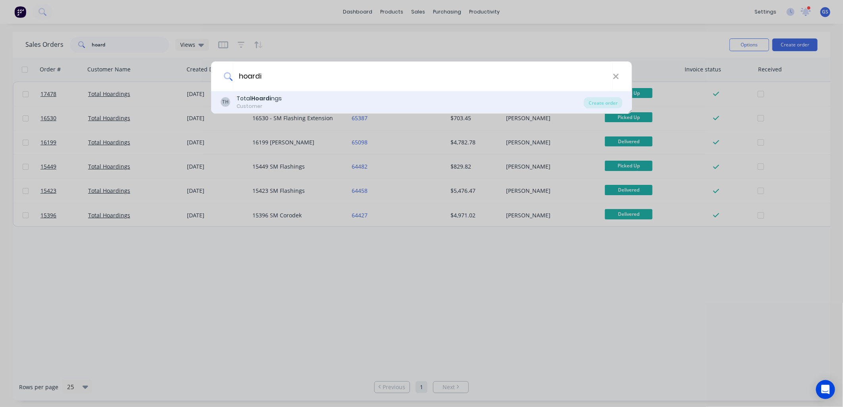
type input "hoardi"
click at [251, 103] on div "Customer" at bounding box center [259, 106] width 45 height 7
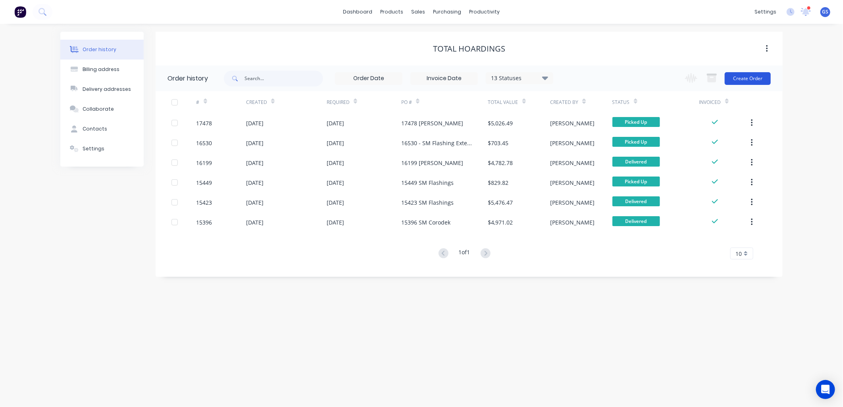
click at [750, 77] on button "Create Order" at bounding box center [748, 78] width 46 height 13
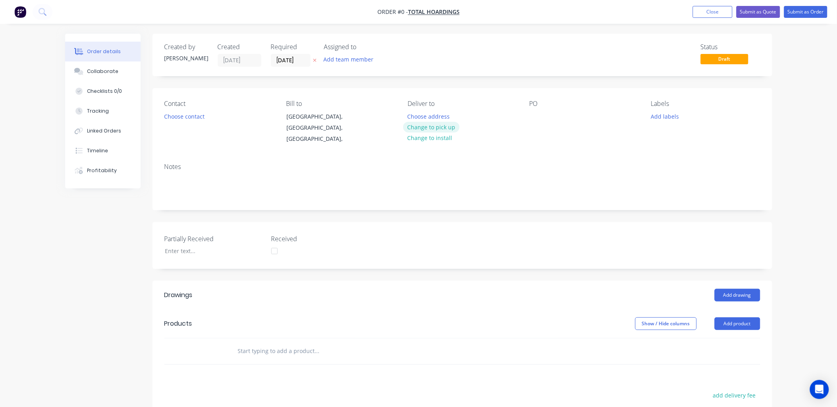
click at [447, 130] on button "Change to pick up" at bounding box center [431, 127] width 56 height 11
click at [538, 117] on div at bounding box center [535, 117] width 13 height 12
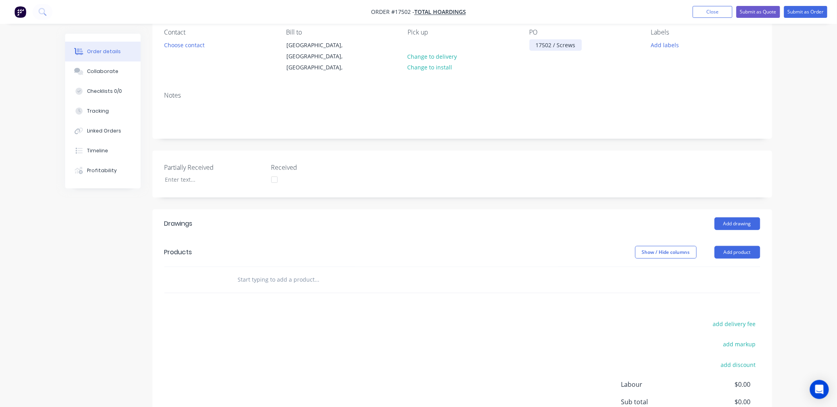
scroll to position [88, 0]
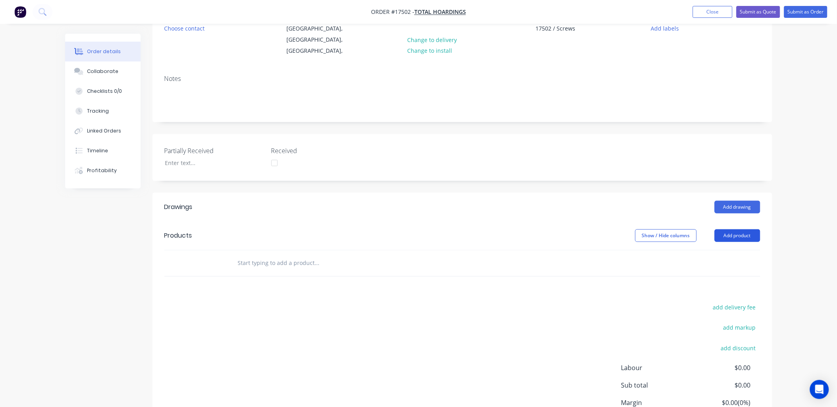
click at [733, 229] on button "Add product" at bounding box center [737, 235] width 46 height 13
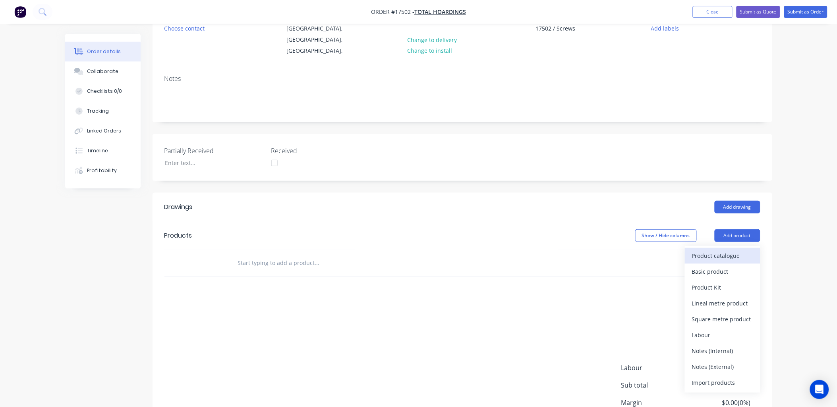
click at [725, 250] on div "Product catalogue" at bounding box center [722, 256] width 61 height 12
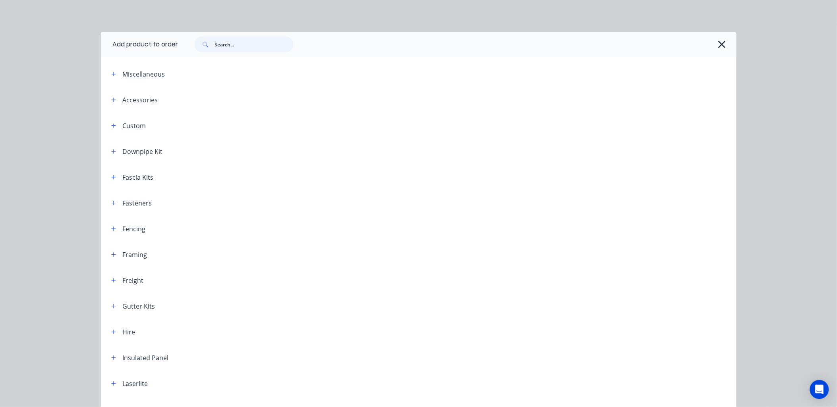
click at [235, 44] on input "text" at bounding box center [254, 45] width 79 height 16
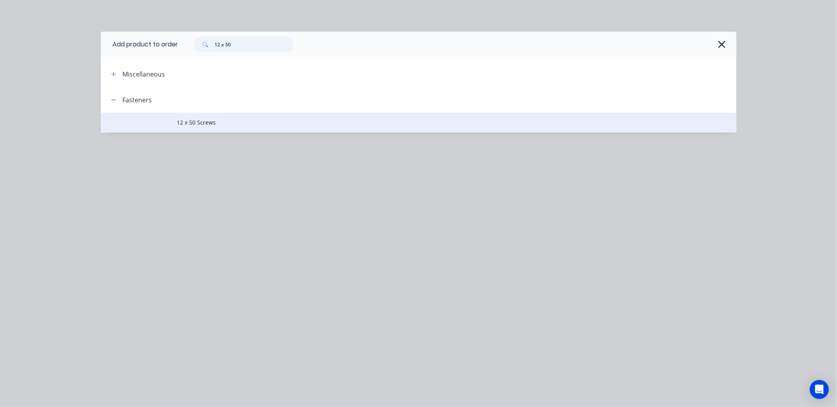
type input "12 x 50"
click at [220, 117] on td "12 x 50 Screws" at bounding box center [456, 123] width 559 height 20
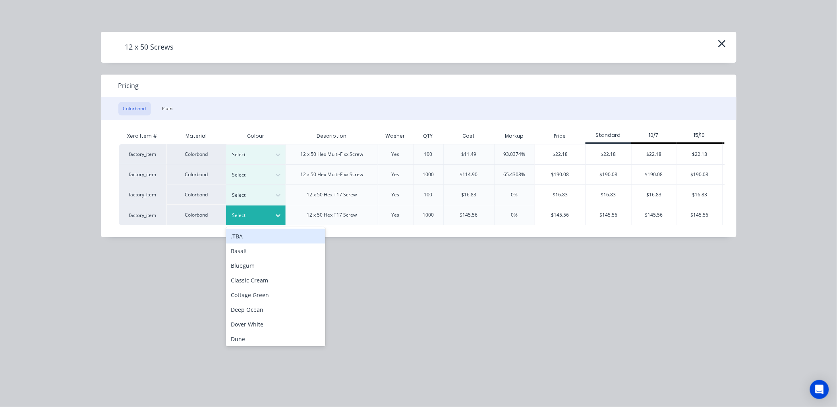
click at [279, 216] on icon at bounding box center [278, 216] width 8 height 8
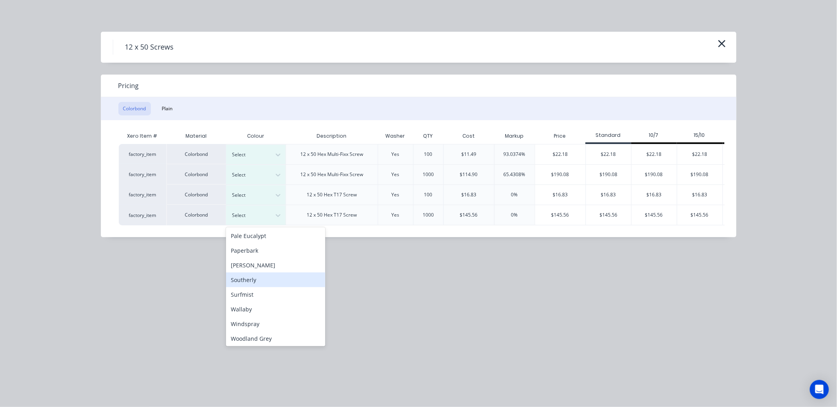
scroll to position [221, 0]
click at [259, 296] on div "Surfmist" at bounding box center [275, 294] width 99 height 15
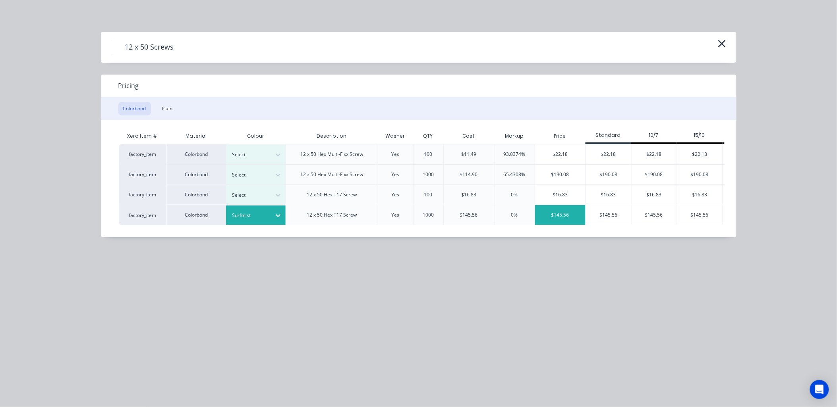
click at [558, 216] on div "$145.56" at bounding box center [560, 215] width 50 height 20
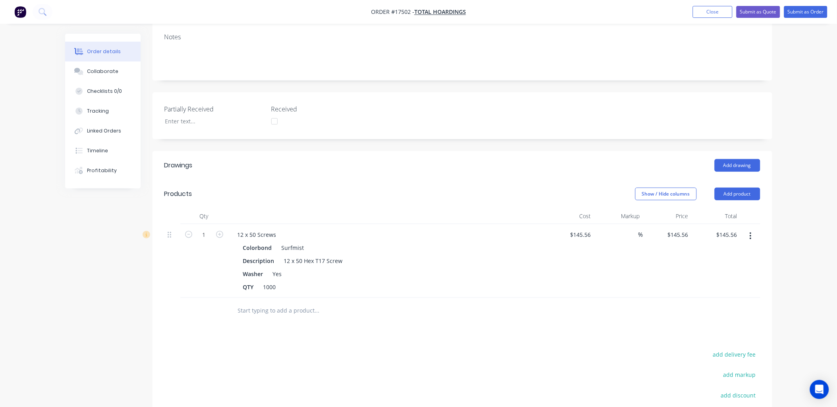
scroll to position [132, 0]
click at [739, 185] on button "Add product" at bounding box center [737, 191] width 46 height 13
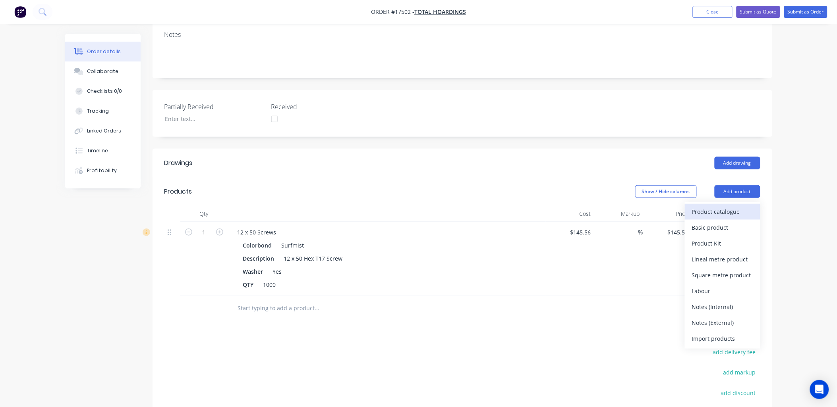
click at [719, 206] on div "Product catalogue" at bounding box center [722, 212] width 61 height 12
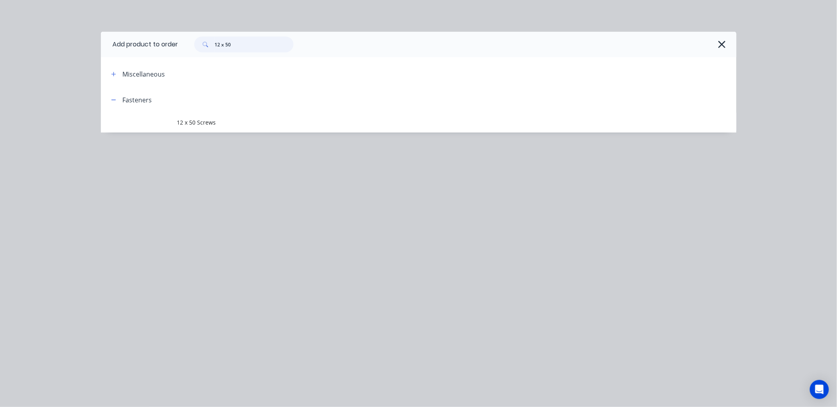
drag, startPoint x: 237, startPoint y: 42, endPoint x: 204, endPoint y: 48, distance: 33.5
click at [204, 48] on div "12 x 50" at bounding box center [243, 45] width 99 height 16
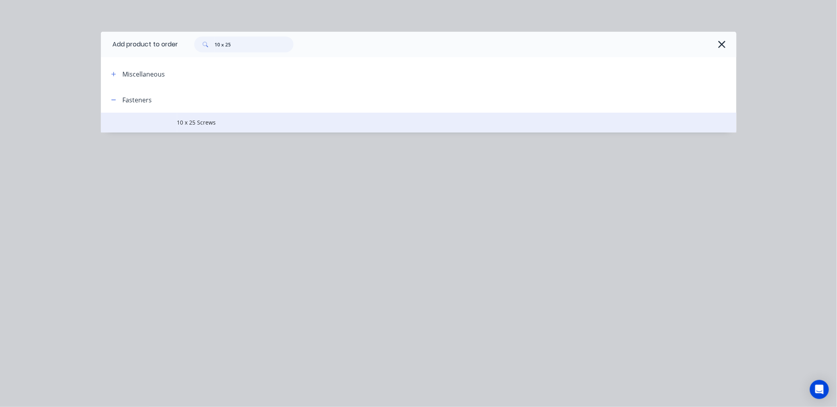
type input "10 x 25"
click at [227, 120] on span "10 x 25 Screws" at bounding box center [400, 122] width 447 height 8
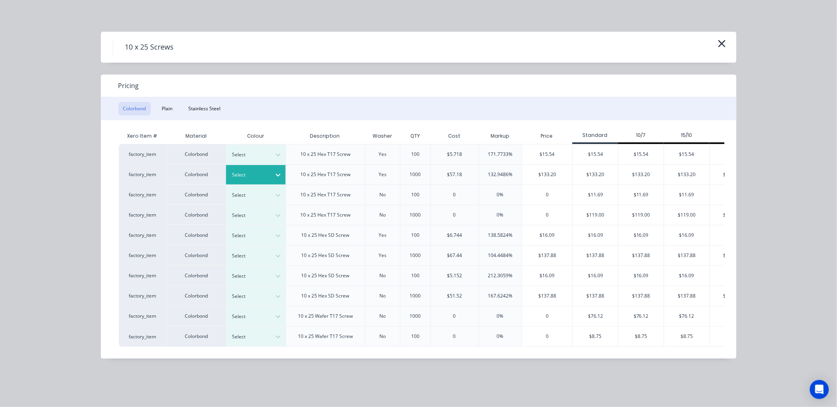
click at [281, 173] on icon at bounding box center [278, 175] width 8 height 8
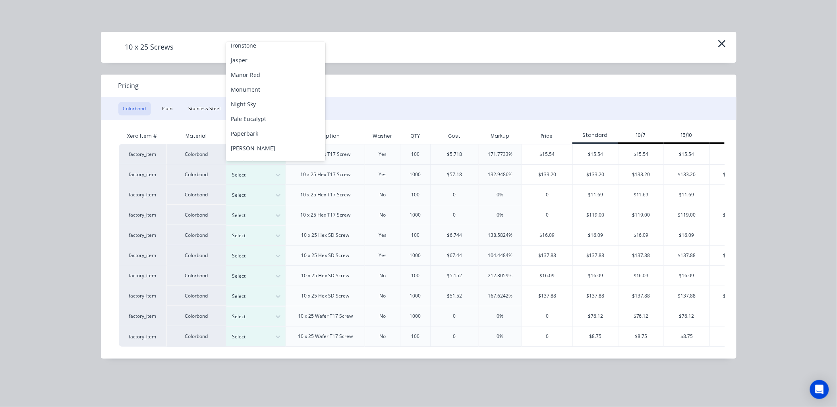
scroll to position [221, 0]
click at [254, 110] on div "Surfmist" at bounding box center [275, 109] width 99 height 15
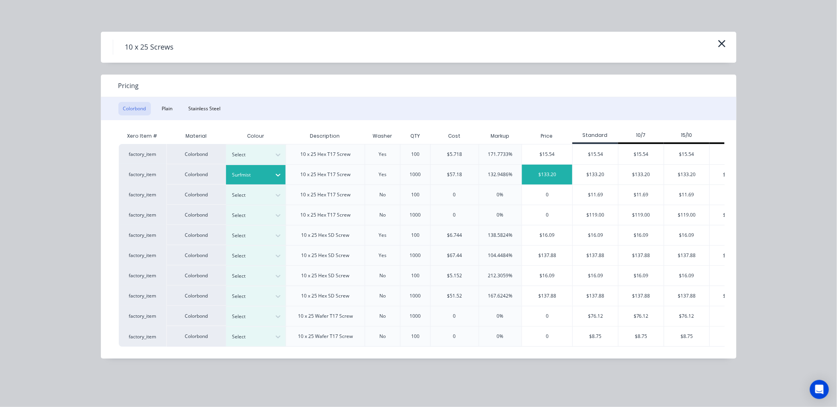
click at [540, 176] on div "$133.20" at bounding box center [547, 175] width 50 height 20
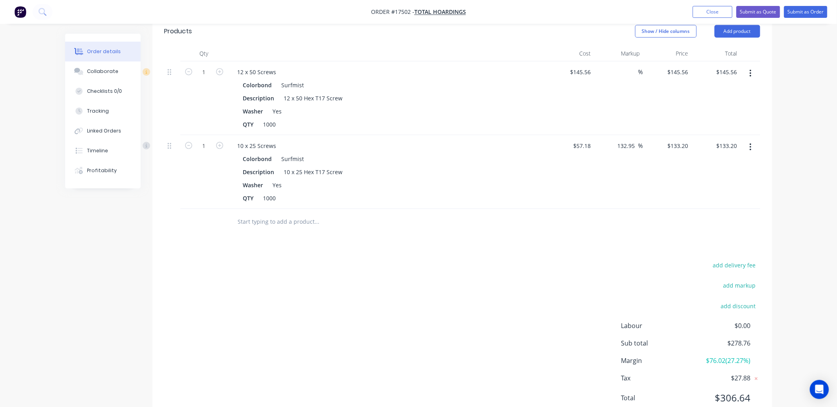
scroll to position [314, 0]
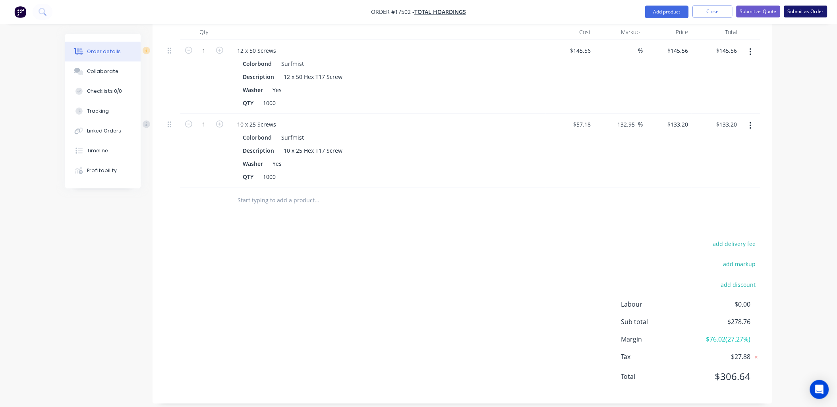
click at [806, 10] on button "Submit as Order" at bounding box center [805, 12] width 43 height 12
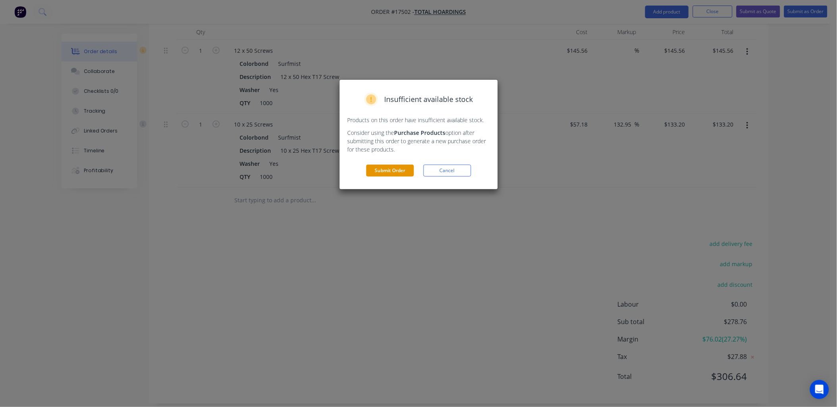
click at [395, 171] on button "Submit Order" at bounding box center [390, 171] width 48 height 12
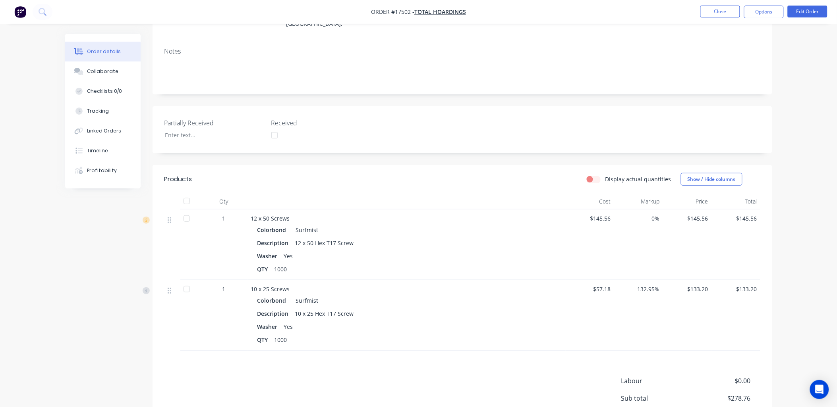
scroll to position [0, 0]
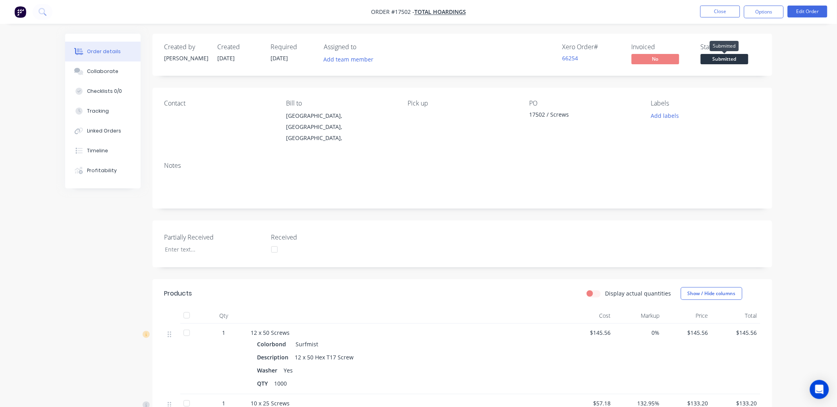
click at [733, 56] on span "Submitted" at bounding box center [724, 59] width 48 height 10
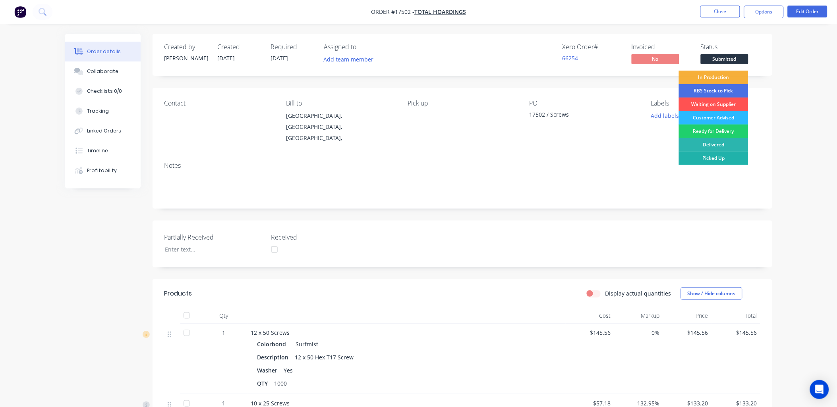
click at [712, 160] on div "Picked Up" at bounding box center [713, 158] width 69 height 13
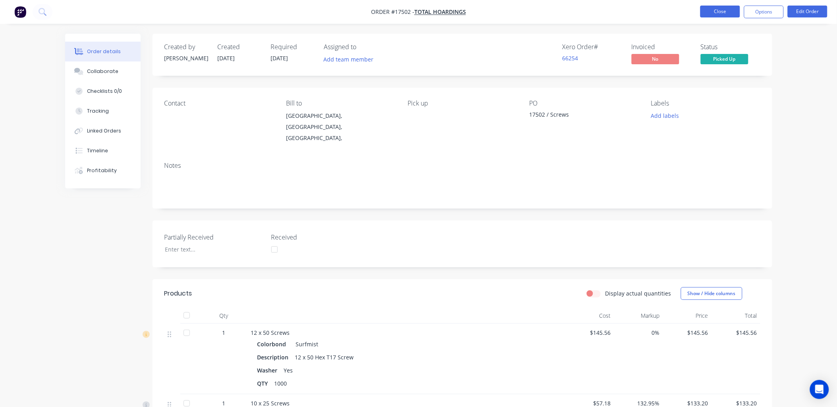
click at [705, 8] on button "Close" at bounding box center [720, 12] width 40 height 12
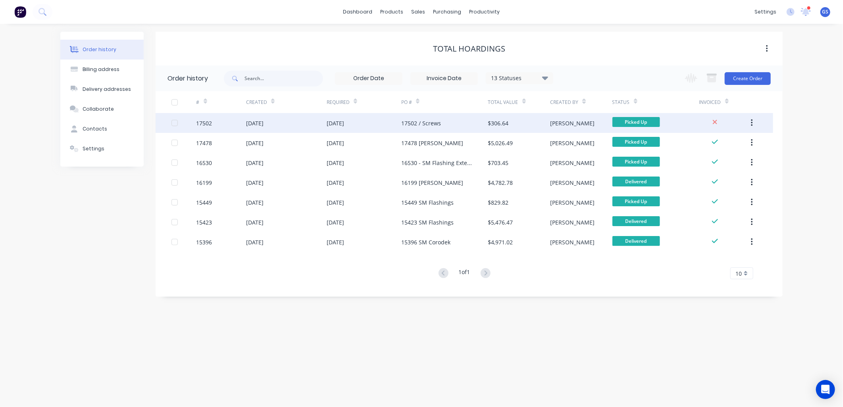
click at [417, 126] on div "17502 / Screws" at bounding box center [421, 123] width 40 height 8
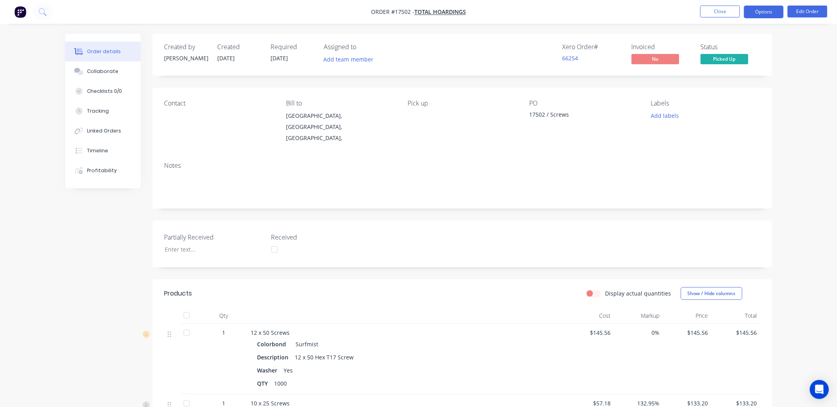
click at [772, 8] on button "Options" at bounding box center [764, 12] width 40 height 13
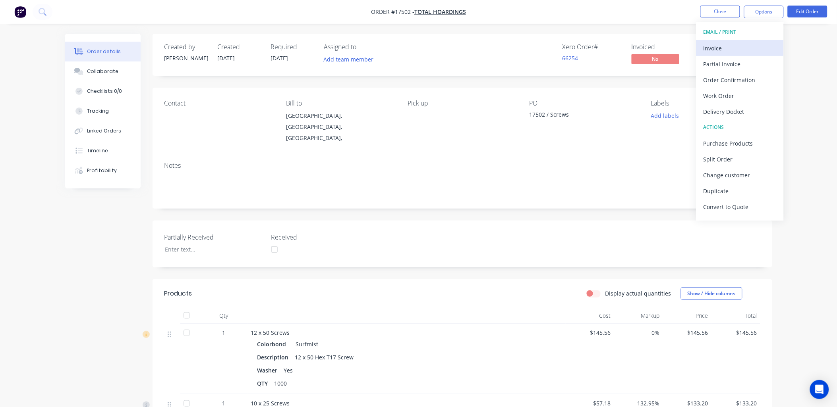
click at [725, 46] on div "Invoice" at bounding box center [739, 48] width 73 height 12
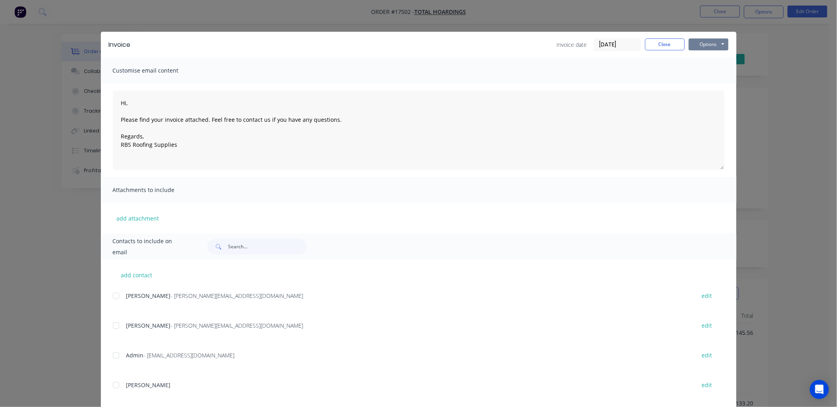
click at [720, 44] on button "Options" at bounding box center [708, 45] width 40 height 12
click at [706, 70] on button "Print" at bounding box center [713, 71] width 51 height 13
type textarea "Hi, Please find your invoice attached. Feel free to contact us if you have any …"
click at [661, 42] on button "Close" at bounding box center [665, 45] width 40 height 12
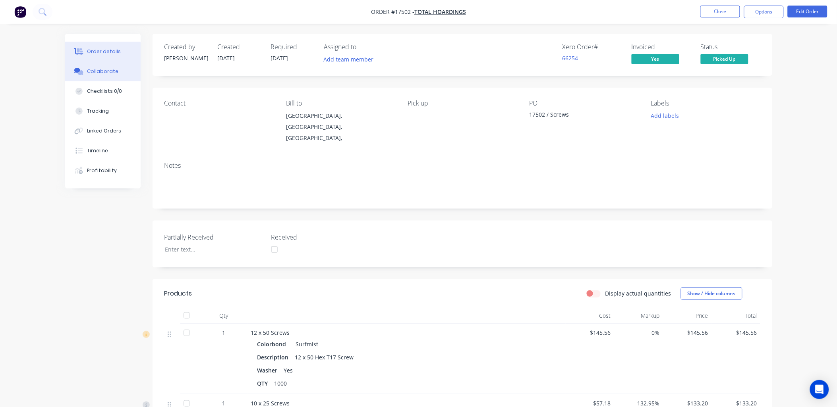
click at [107, 65] on button "Collaborate" at bounding box center [102, 72] width 75 height 20
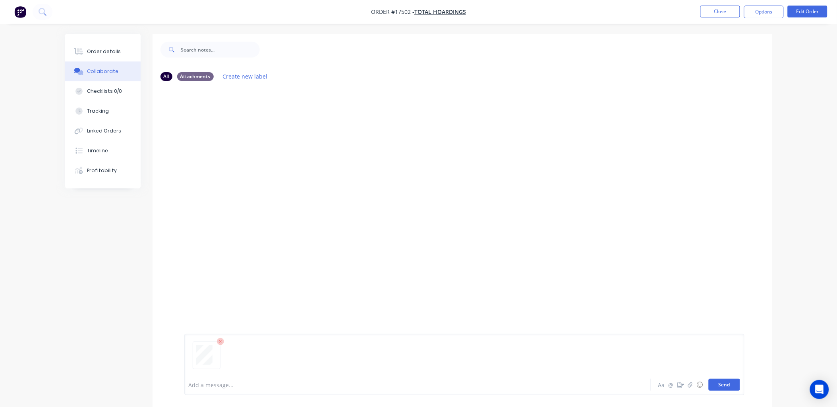
click at [725, 388] on button "Send" at bounding box center [723, 385] width 31 height 12
click at [758, 11] on button "Options" at bounding box center [764, 12] width 40 height 13
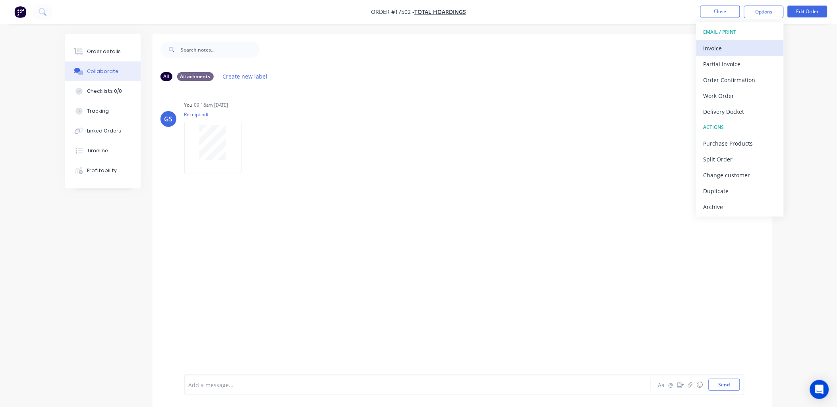
click at [719, 46] on div "Invoice" at bounding box center [739, 48] width 73 height 12
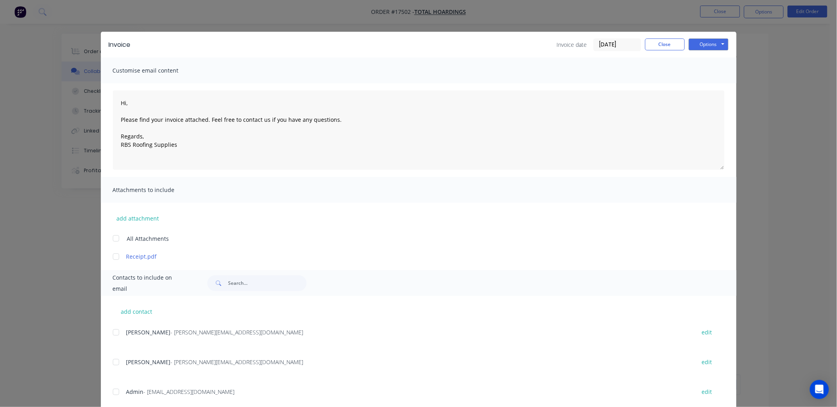
click at [112, 239] on div at bounding box center [116, 239] width 16 height 16
click at [110, 392] on div at bounding box center [116, 392] width 16 height 16
click at [113, 237] on div at bounding box center [116, 239] width 16 height 16
type textarea "Hi, Please find your invoice attached. Feel free to contact us if you have any …"
click at [667, 44] on button "Close" at bounding box center [665, 45] width 40 height 12
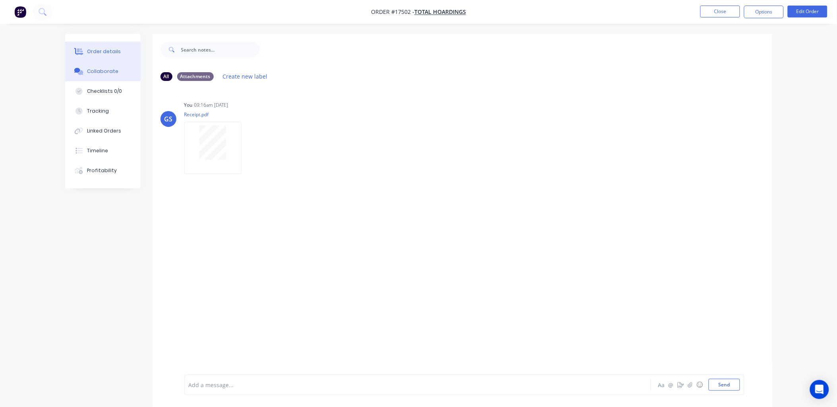
click at [90, 50] on div "Order details" at bounding box center [104, 51] width 34 height 7
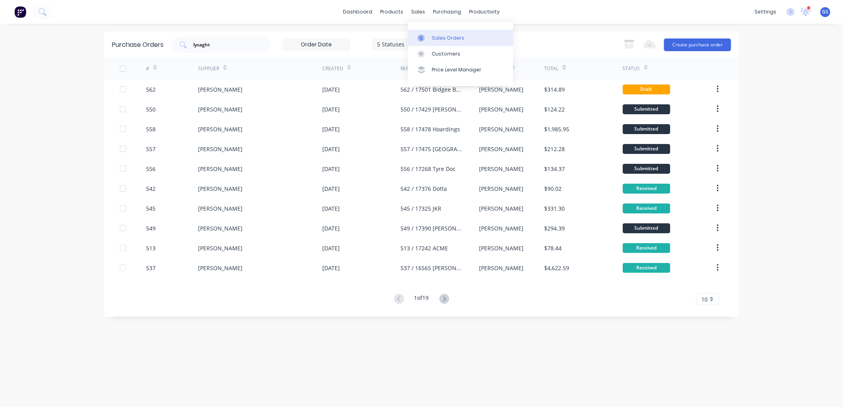
click at [453, 35] on div "Sales Orders" at bounding box center [448, 38] width 33 height 7
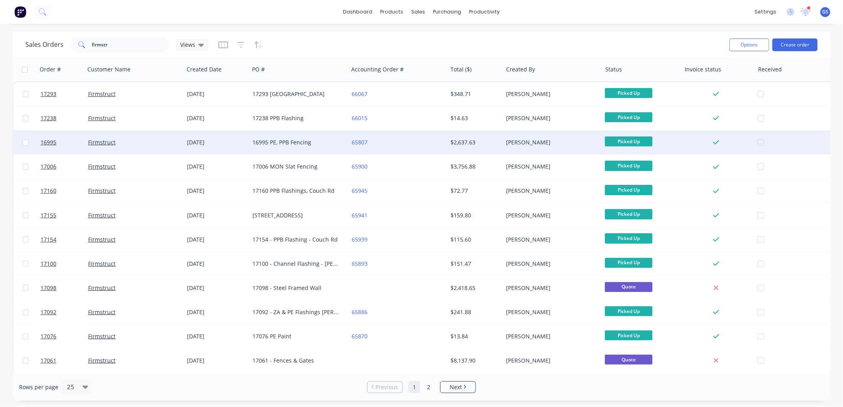
click at [301, 141] on div "16995 PE, PPB Fencing" at bounding box center [297, 143] width 88 height 8
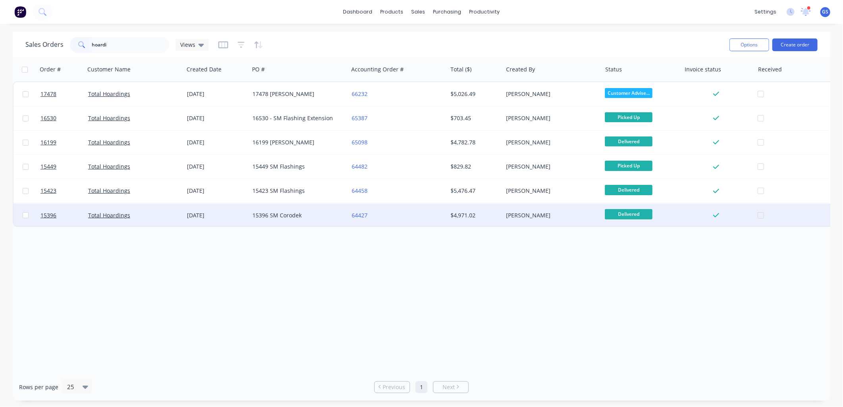
type input "hoardi"
click at [281, 208] on div "15396 SM Corodek" at bounding box center [298, 216] width 99 height 24
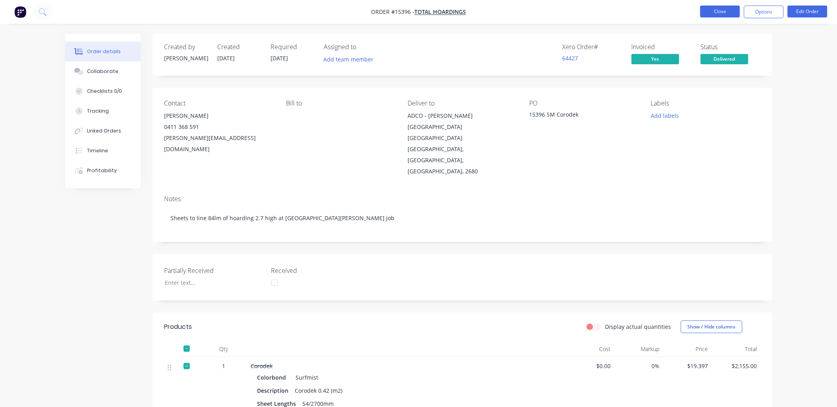
click at [721, 13] on button "Close" at bounding box center [720, 12] width 40 height 12
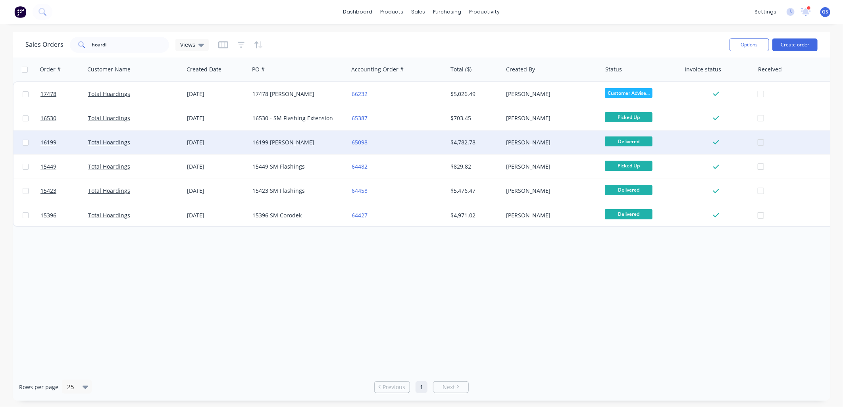
click at [286, 139] on div "16199 [PERSON_NAME]" at bounding box center [297, 143] width 88 height 8
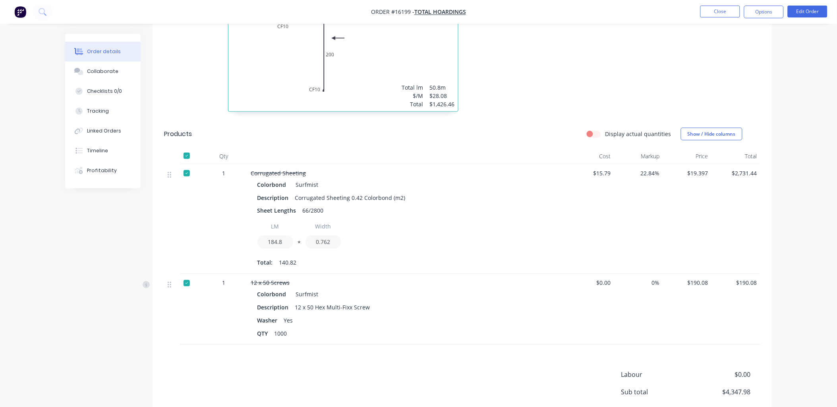
scroll to position [353, 0]
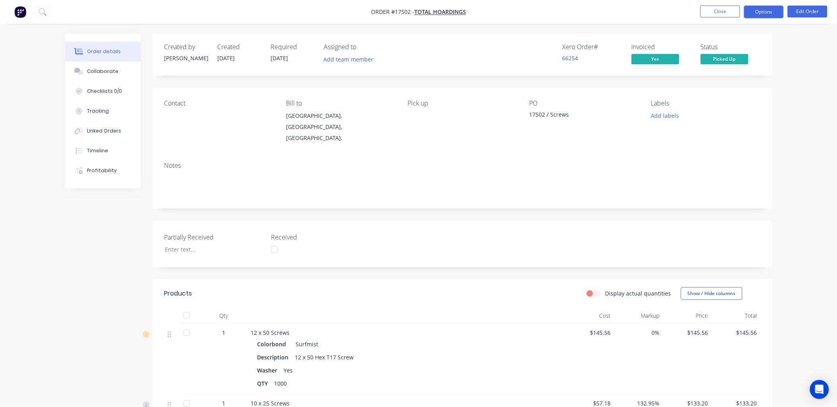
click at [772, 11] on button "Options" at bounding box center [764, 12] width 40 height 13
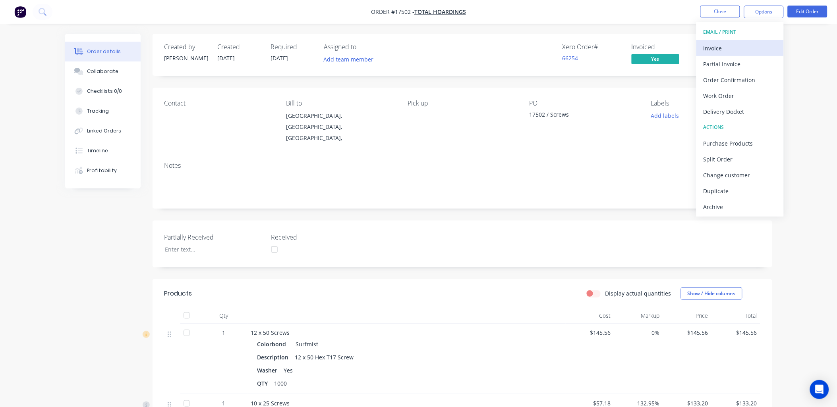
click at [715, 54] on div "Invoice" at bounding box center [739, 48] width 73 height 12
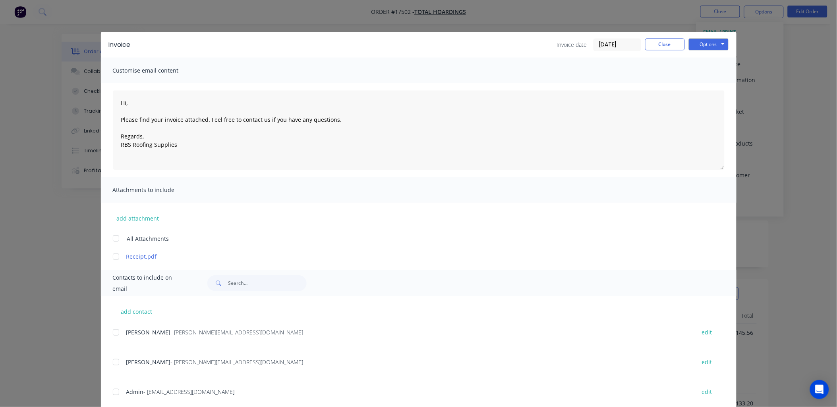
click at [114, 237] on div at bounding box center [116, 239] width 16 height 16
click at [109, 392] on div "add contact Nathan - [EMAIL_ADDRESS][DOMAIN_NAME] edit Billy - [EMAIL_ADDRESS][…" at bounding box center [418, 371] width 635 height 150
click at [111, 392] on div at bounding box center [116, 392] width 16 height 16
click at [721, 40] on button "Options" at bounding box center [708, 45] width 40 height 12
click at [707, 85] on button "Email" at bounding box center [713, 84] width 51 height 13
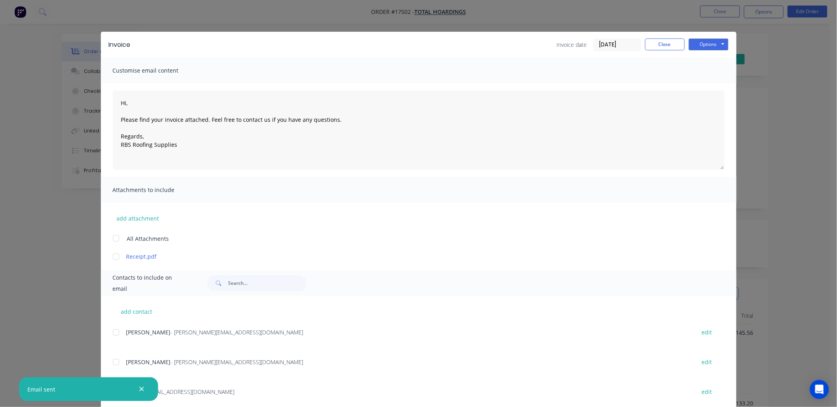
click at [137, 390] on button "button" at bounding box center [142, 390] width 10 height 10
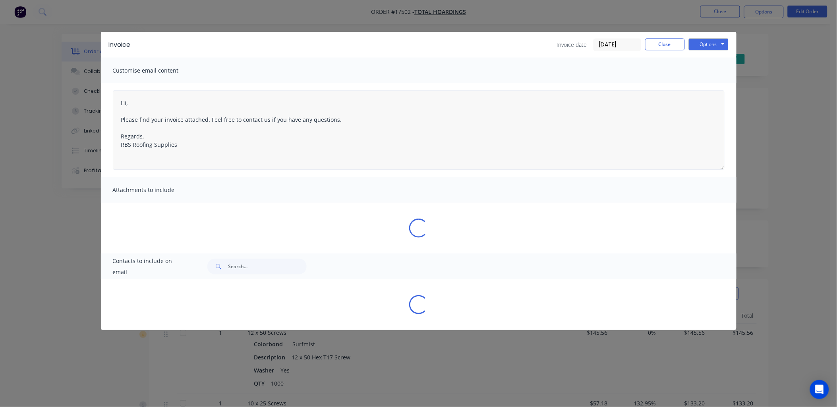
type textarea "Hi, Please find your invoice attached. Feel free to contact us if you have any …"
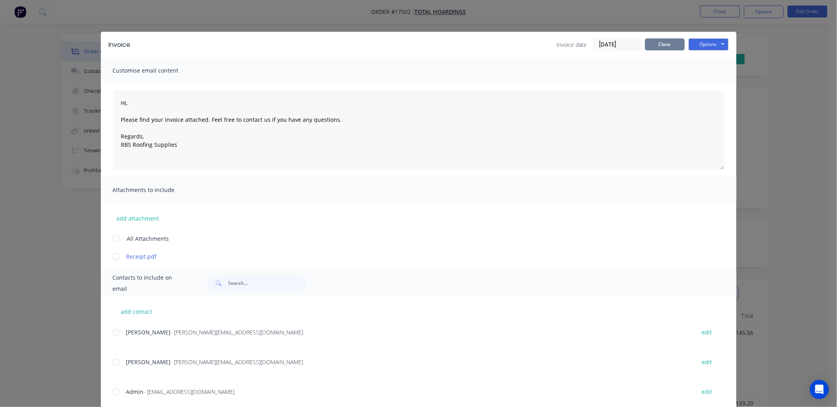
drag, startPoint x: 654, startPoint y: 44, endPoint x: 725, endPoint y: 2, distance: 82.8
click at [665, 36] on div "Invoice Invoice date [DATE] Close Options Preview Print Email" at bounding box center [418, 45] width 635 height 26
click at [657, 45] on button "Close" at bounding box center [665, 45] width 40 height 12
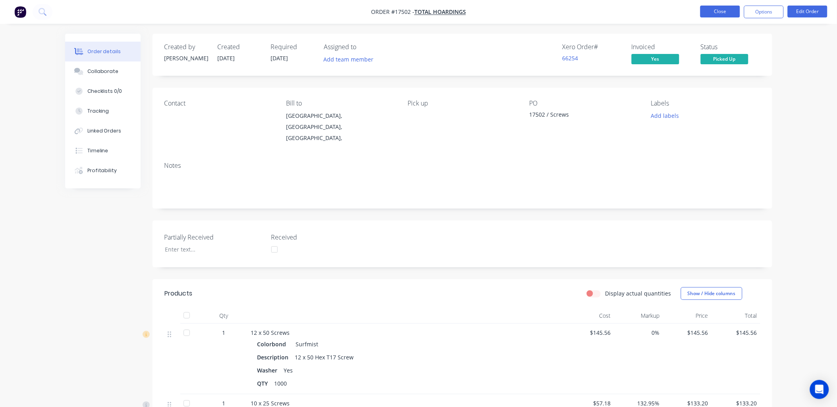
click at [716, 9] on button "Close" at bounding box center [720, 12] width 40 height 12
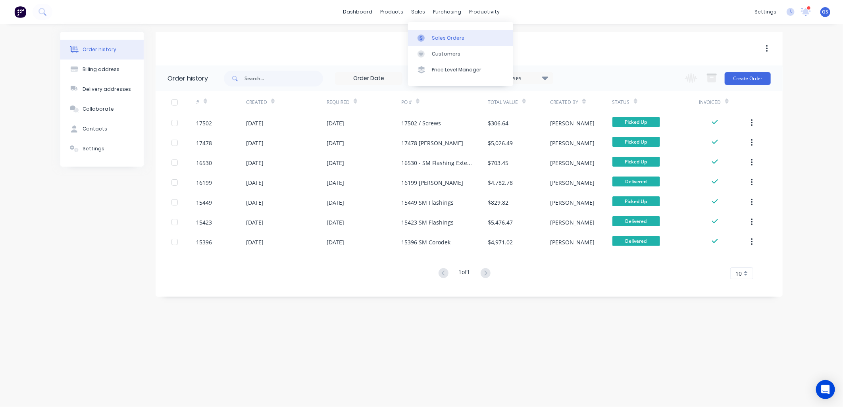
click at [447, 36] on div "Sales Orders" at bounding box center [448, 38] width 33 height 7
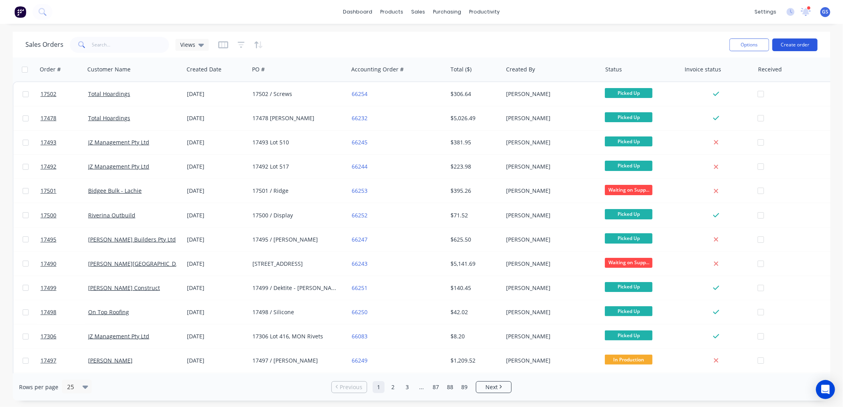
click at [791, 45] on button "Create order" at bounding box center [795, 45] width 45 height 13
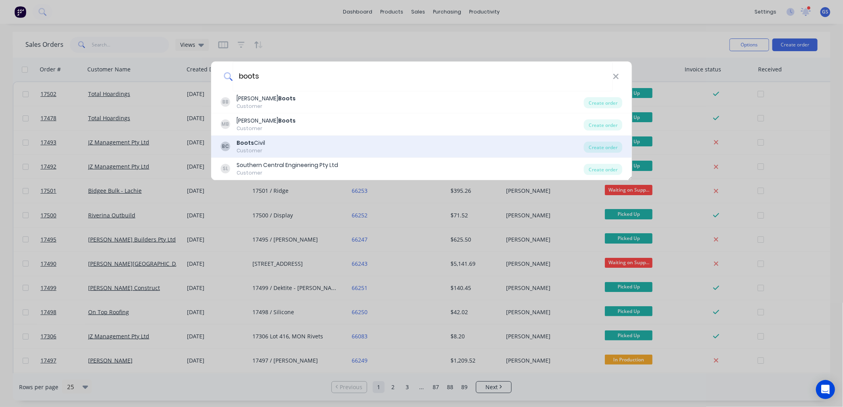
type input "boots"
click at [260, 148] on div "Customer" at bounding box center [251, 150] width 29 height 7
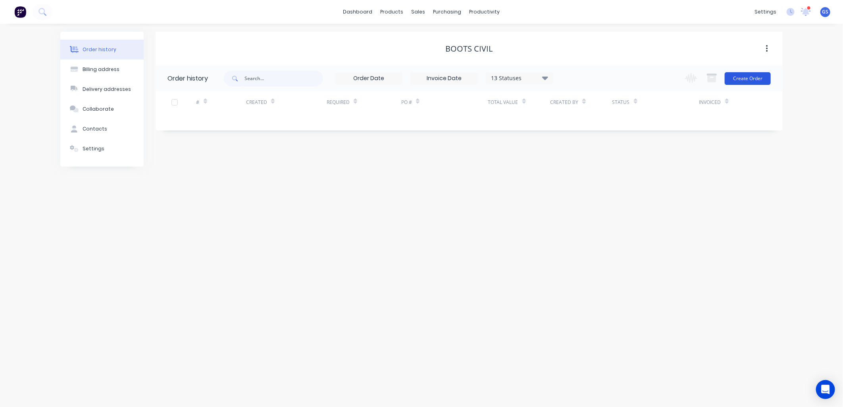
click at [747, 81] on button "Create Order" at bounding box center [748, 78] width 46 height 13
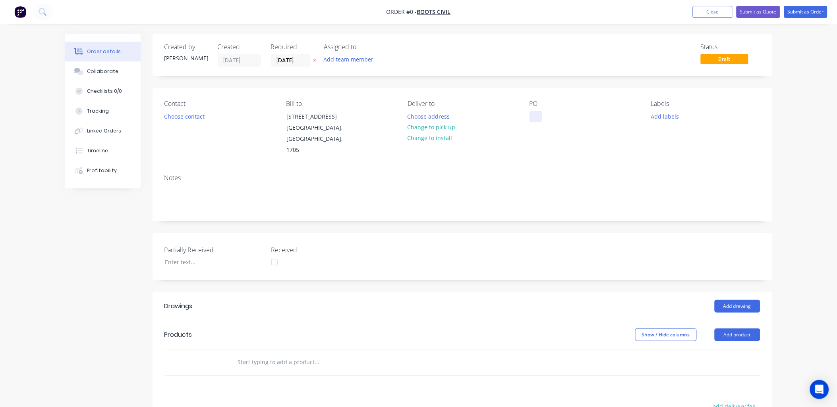
click at [538, 114] on div at bounding box center [535, 117] width 13 height 12
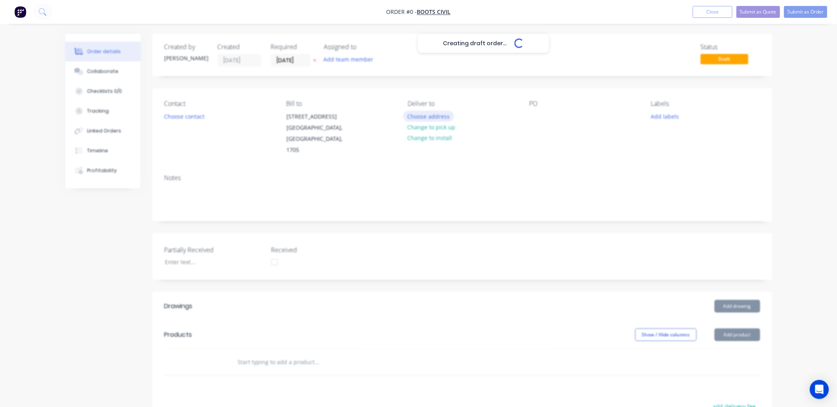
click at [416, 121] on div "Creating draft order... Loading... Order details Collaborate Checklists 0/0 Tra…" at bounding box center [418, 306] width 723 height 545
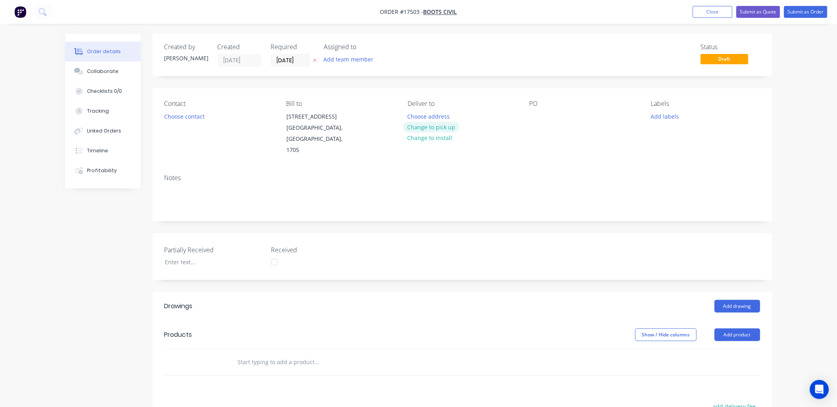
click at [445, 129] on button "Change to pick up" at bounding box center [431, 127] width 56 height 11
click at [533, 117] on div at bounding box center [535, 117] width 13 height 12
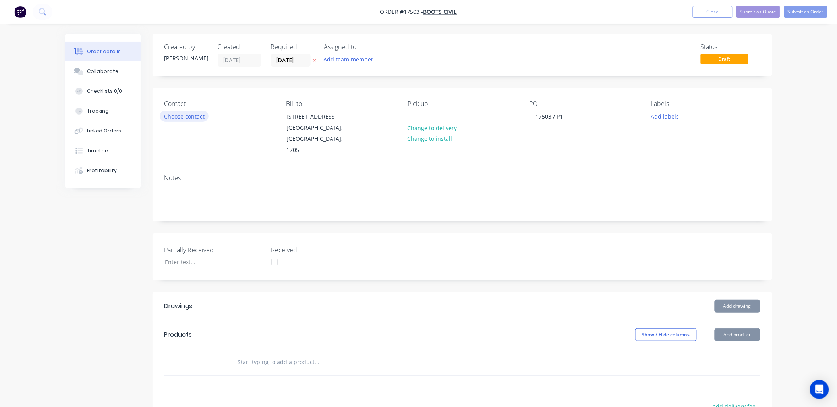
click at [192, 118] on button "Choose contact" at bounding box center [184, 116] width 49 height 11
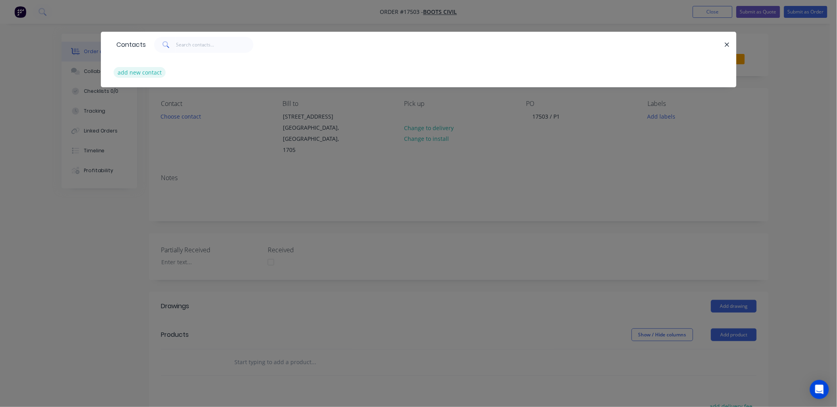
click at [154, 72] on button "add new contact" at bounding box center [140, 72] width 52 height 11
select select "AU"
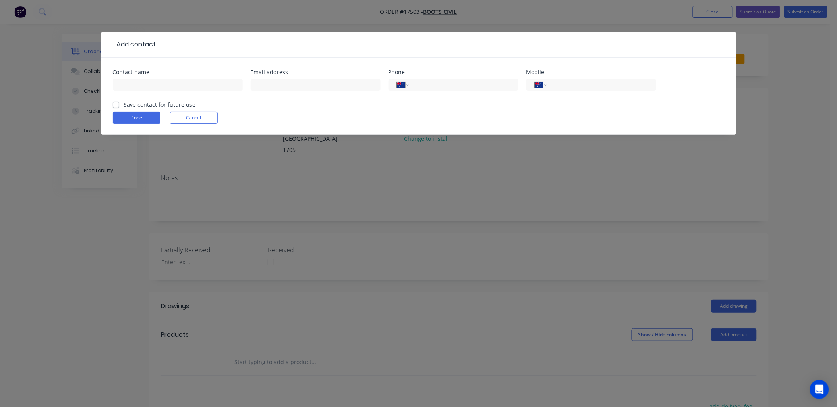
click at [204, 78] on div at bounding box center [178, 88] width 130 height 23
click at [200, 85] on input "text" at bounding box center [178, 85] width 130 height 12
type input "[PERSON_NAME]"
click at [124, 102] on label "Save contact for future use" at bounding box center [160, 104] width 72 height 8
click at [113, 102] on input "Save contact for future use" at bounding box center [116, 104] width 6 height 8
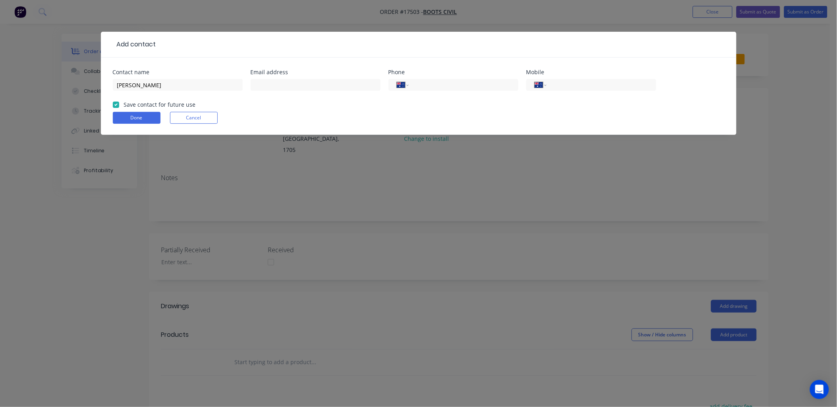
checkbox input "true"
click at [134, 116] on button "Done" at bounding box center [137, 118] width 48 height 12
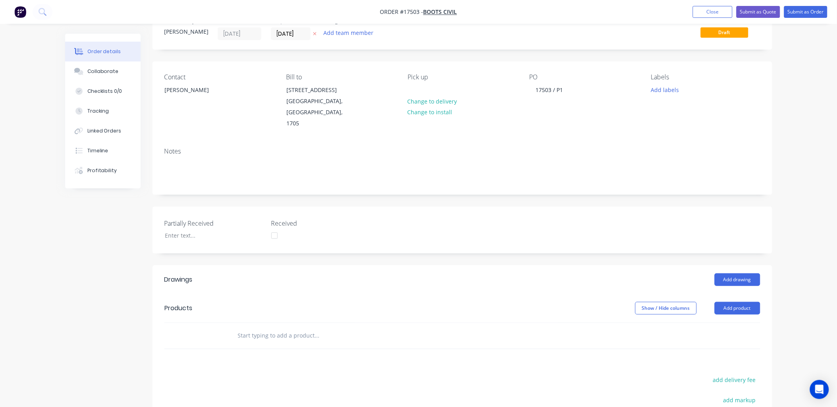
scroll to position [132, 0]
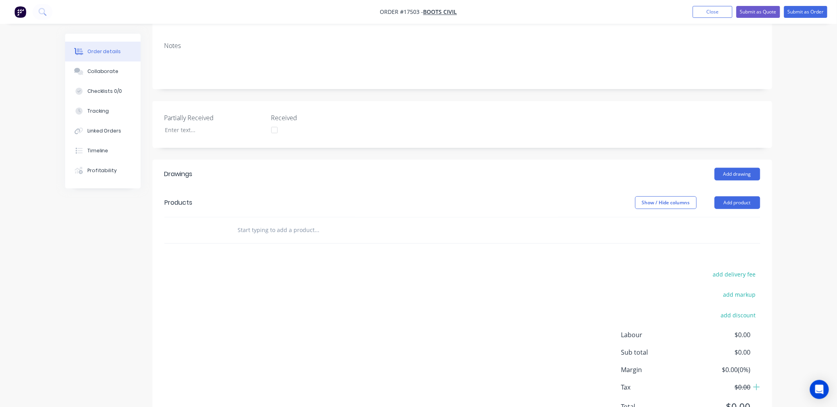
click at [266, 222] on input "text" at bounding box center [316, 230] width 159 height 16
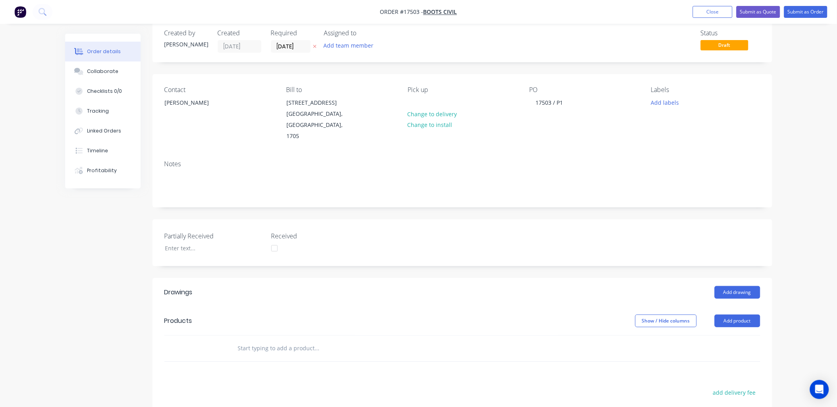
scroll to position [0, 0]
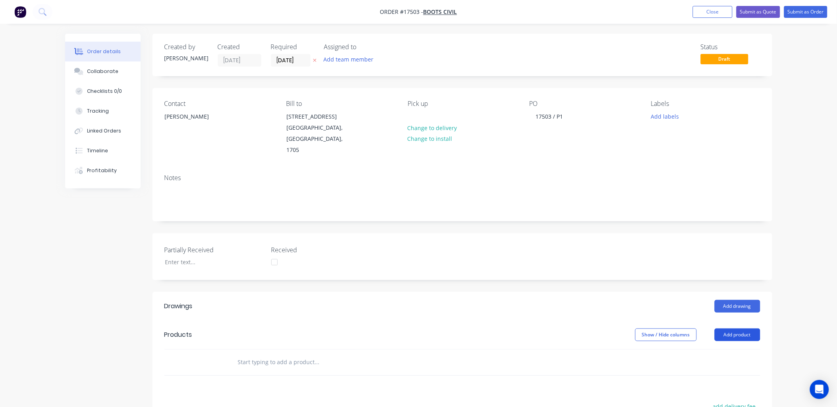
click at [746, 329] on button "Add product" at bounding box center [737, 335] width 46 height 13
click at [728, 349] on div "Product catalogue" at bounding box center [722, 355] width 61 height 12
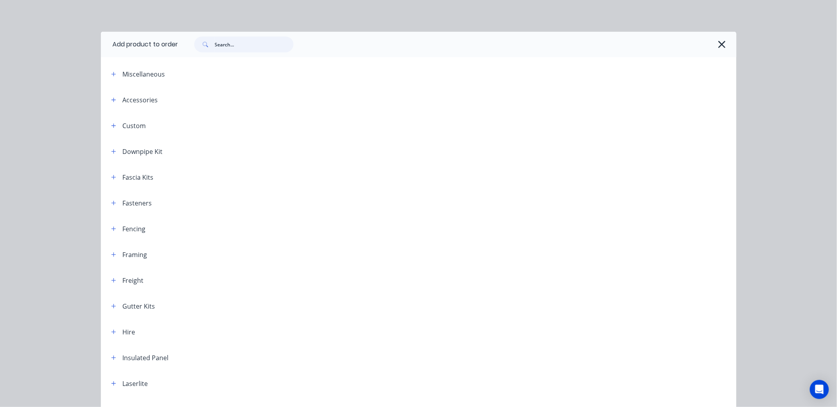
click at [243, 46] on input "text" at bounding box center [254, 45] width 79 height 16
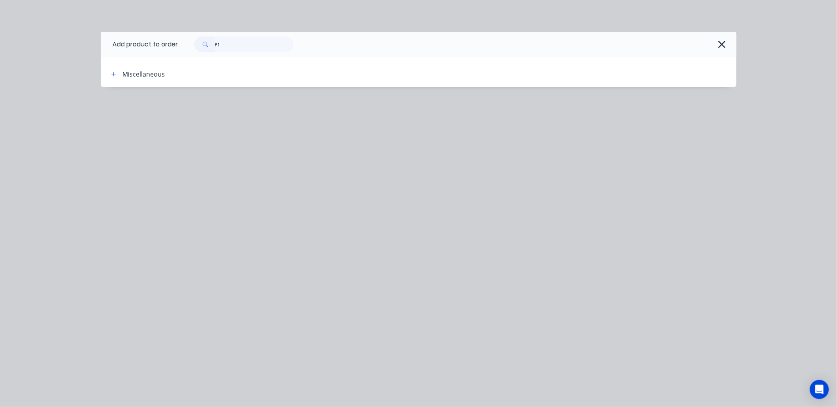
click at [146, 74] on div "Miscellaneous" at bounding box center [144, 74] width 42 height 10
click at [113, 75] on icon "button" at bounding box center [113, 74] width 5 height 6
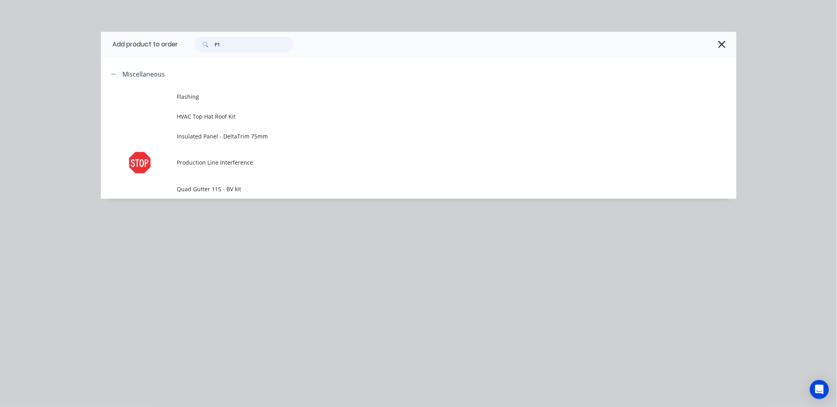
drag, startPoint x: 233, startPoint y: 45, endPoint x: 434, endPoint y: 21, distance: 203.1
click at [206, 45] on div "P1" at bounding box center [243, 45] width 99 height 16
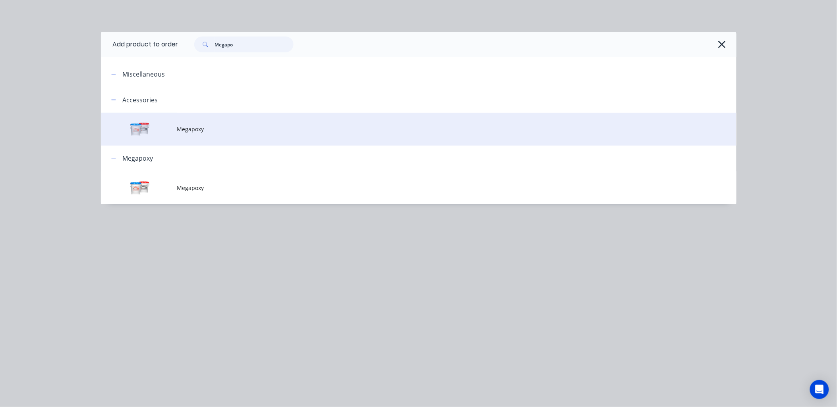
type input "Megapo"
click at [191, 130] on span "Megapoxy" at bounding box center [400, 129] width 447 height 8
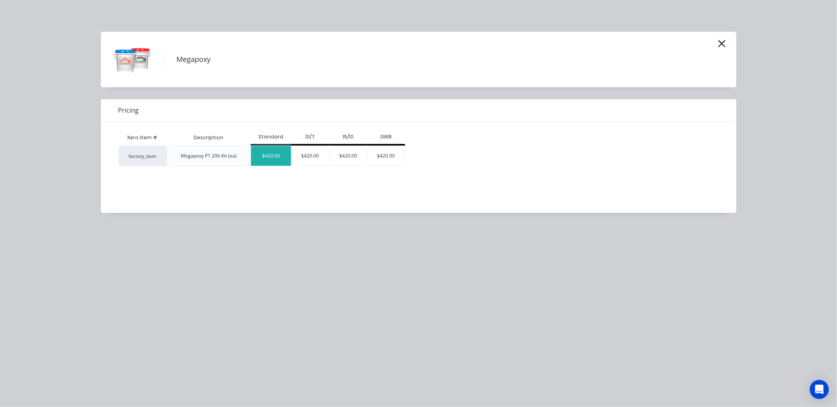
click at [275, 154] on div "$420.00" at bounding box center [271, 156] width 40 height 20
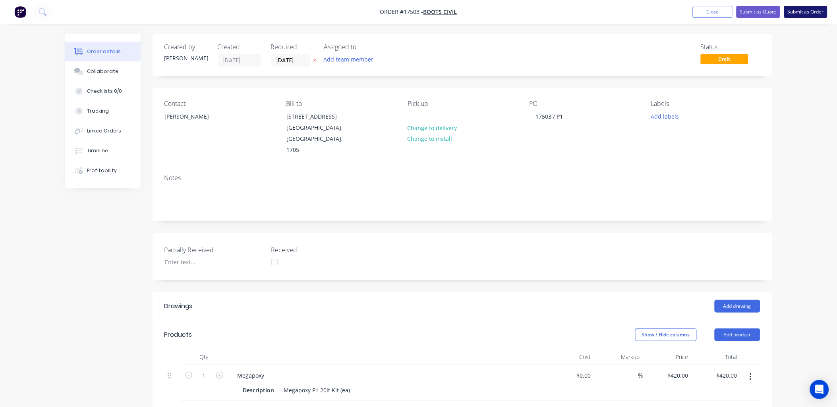
click at [798, 11] on button "Submit as Order" at bounding box center [805, 12] width 43 height 12
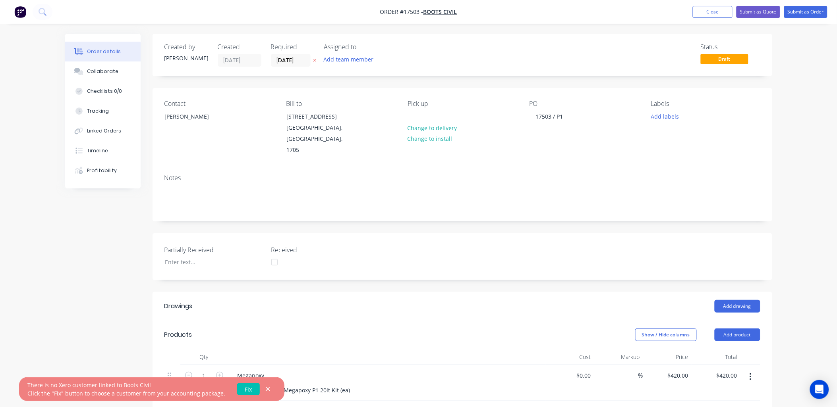
click at [243, 388] on link "Fix" at bounding box center [248, 390] width 23 height 12
